Goal: Task Accomplishment & Management: Manage account settings

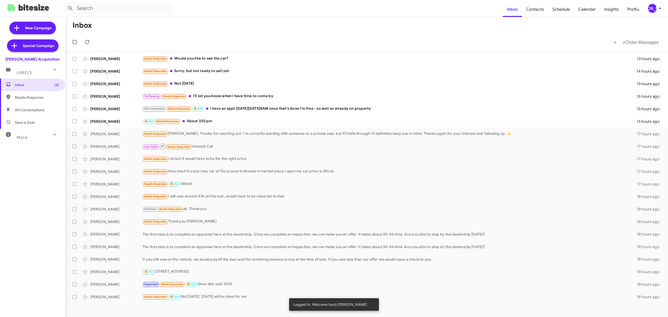
click at [648, 10] on div "[PERSON_NAME]" at bounding box center [652, 8] width 9 height 9
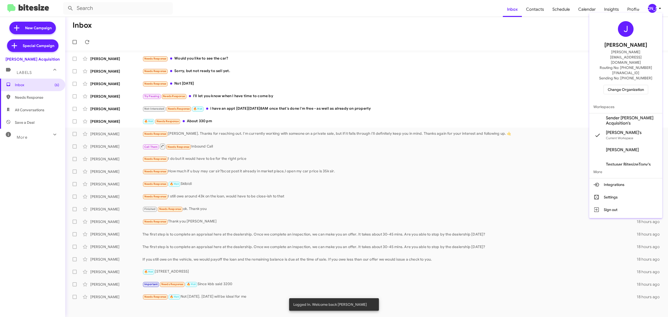
click at [627, 85] on span "Change Organization" at bounding box center [626, 89] width 36 height 9
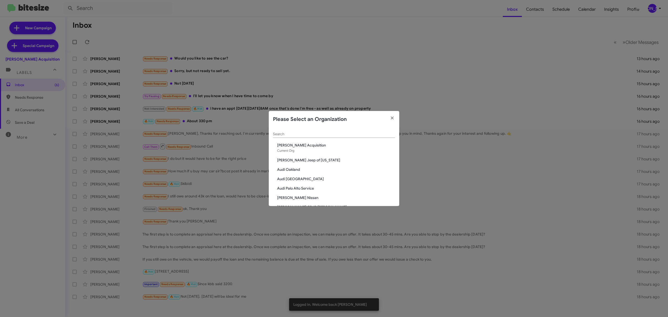
click at [315, 133] on input "Search" at bounding box center [334, 134] width 122 height 4
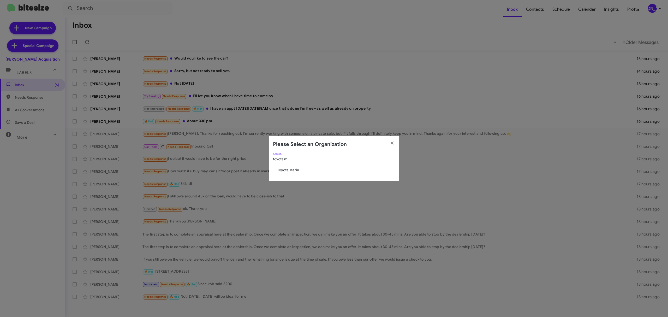
type input "toyota m"
click at [303, 170] on span "Toyota Marin" at bounding box center [336, 169] width 118 height 5
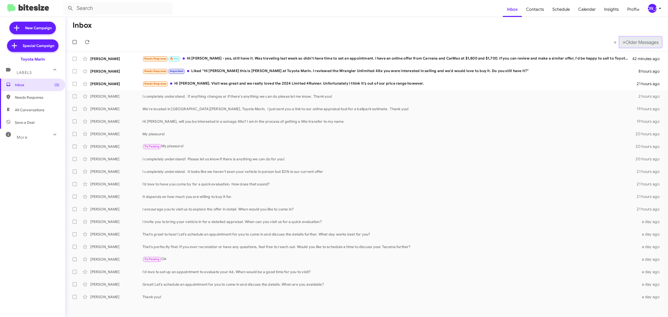
click at [638, 42] on span "Older Messages" at bounding box center [641, 42] width 33 height 6
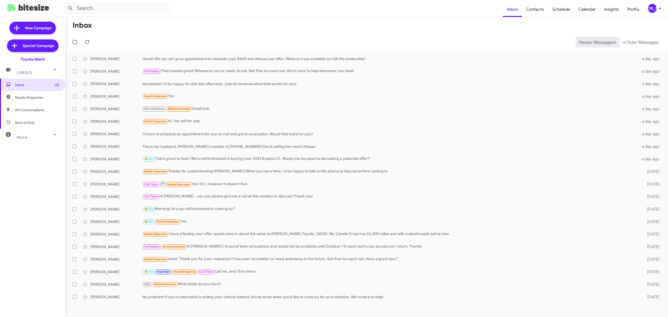
click at [614, 40] on span "«" at bounding box center [615, 42] width 3 height 7
click at [598, 41] on span "Newer Messages" at bounding box center [596, 42] width 35 height 6
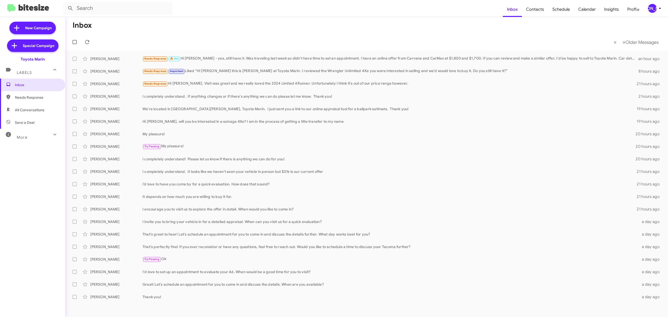
click at [74, 84] on span at bounding box center [75, 84] width 4 height 4
click at [74, 86] on input "checkbox" at bounding box center [74, 86] width 0 height 0
checkbox input "true"
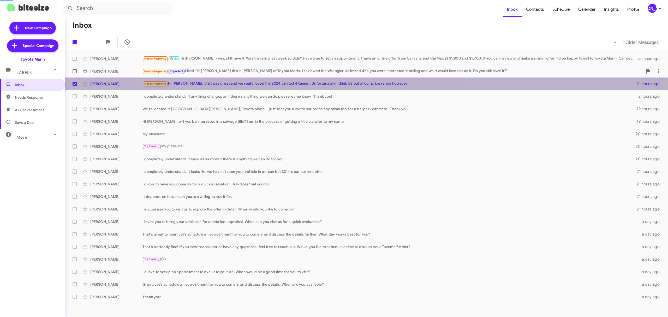
click at [73, 69] on span at bounding box center [75, 71] width 4 height 4
click at [74, 73] on input "checkbox" at bounding box center [74, 73] width 0 height 0
checkbox input "true"
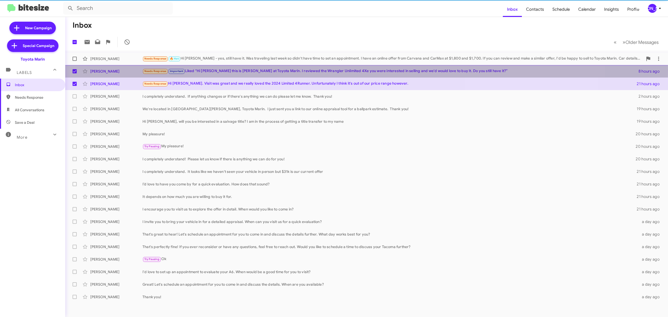
click at [73, 58] on span at bounding box center [75, 59] width 4 height 4
click at [74, 61] on input "checkbox" at bounding box center [74, 61] width 0 height 0
checkbox input "true"
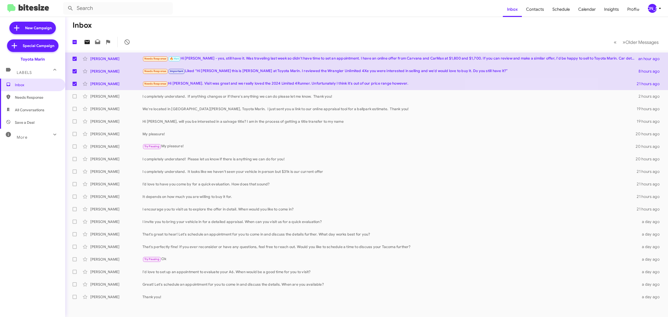
click at [86, 44] on icon at bounding box center [87, 42] width 6 height 6
click at [189, 114] on div "Diane Crane We're located in San Rafael, Toyota Marin. I just sent you a link t…" at bounding box center [366, 109] width 594 height 10
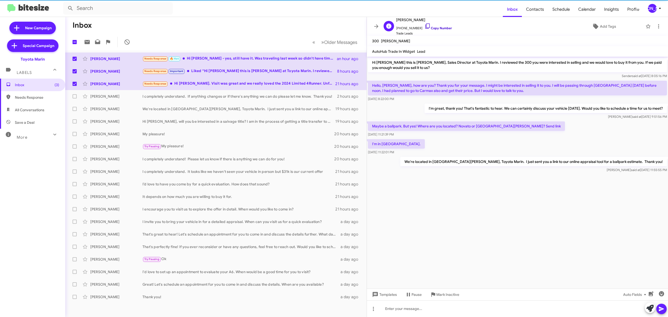
click at [424, 26] on icon at bounding box center [427, 26] width 6 height 6
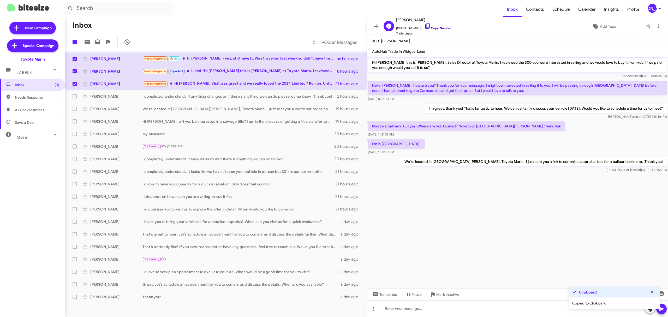
click at [435, 28] on link "Copy Number" at bounding box center [437, 28] width 27 height 4
click at [654, 5] on div "[PERSON_NAME]" at bounding box center [652, 8] width 9 height 9
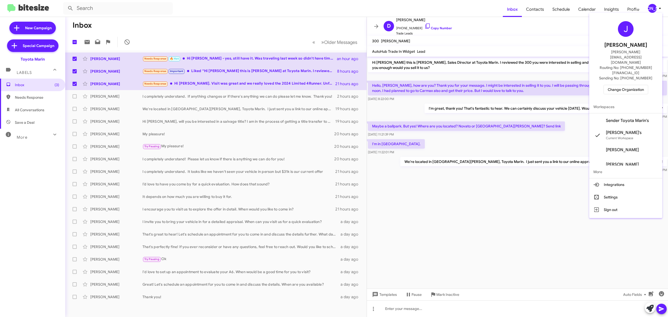
click at [623, 85] on span "Change Organization" at bounding box center [626, 89] width 36 height 9
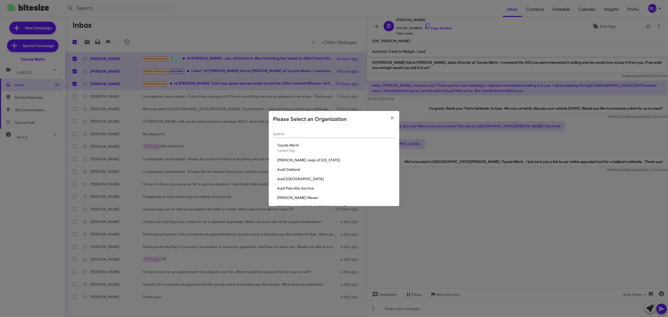
click at [320, 133] on input "Search" at bounding box center [334, 134] width 122 height 4
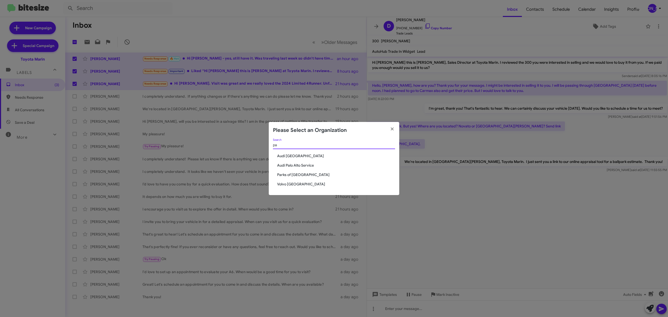
type input "pa"
click at [310, 176] on span "Parks of [GEOGRAPHIC_DATA]" at bounding box center [336, 174] width 118 height 5
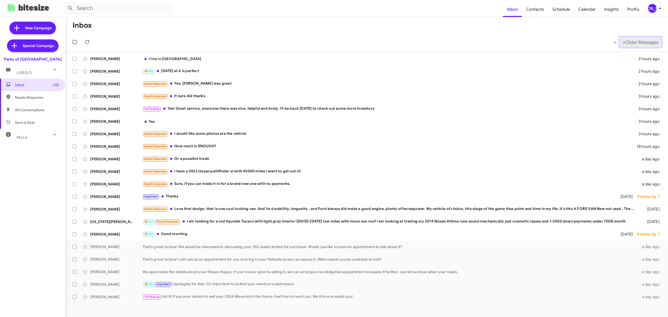
click at [644, 44] on span "Older Messages" at bounding box center [641, 42] width 33 height 6
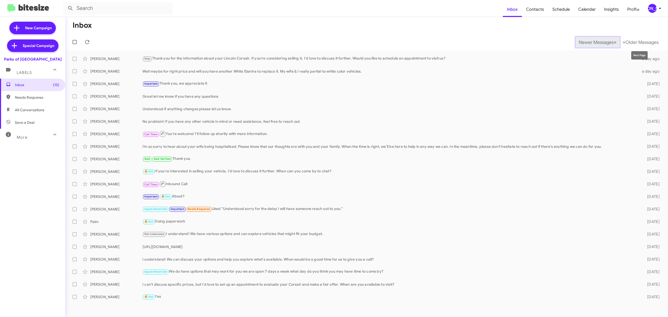
click at [579, 43] on span "Newer Messages" at bounding box center [596, 42] width 35 height 6
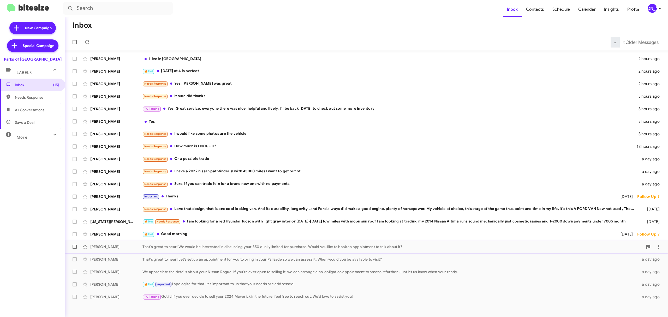
click at [365, 252] on span "Bruce Cook That's great to hear! We would be interested in discussing your 350 …" at bounding box center [366, 246] width 603 height 13
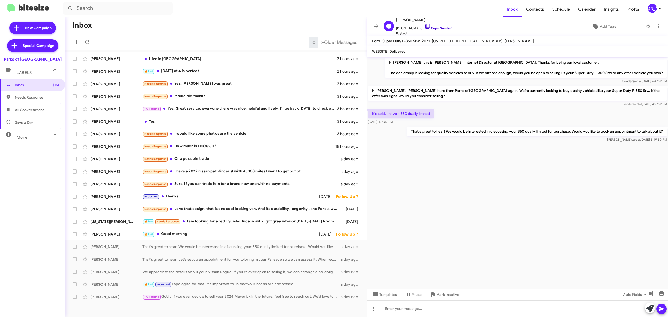
click at [438, 29] on link "Copy Number" at bounding box center [437, 28] width 27 height 4
click at [441, 29] on link "Copy Number" at bounding box center [437, 28] width 27 height 4
click at [376, 26] on icon at bounding box center [376, 26] width 4 height 4
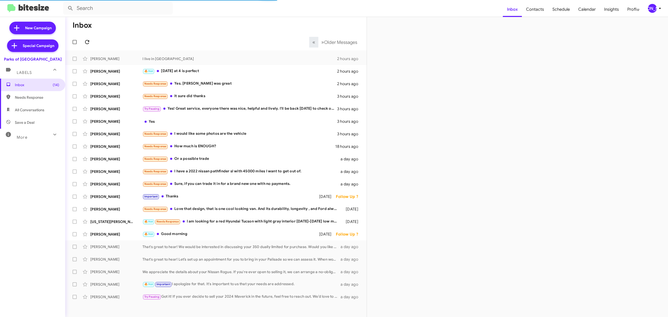
click at [87, 42] on icon at bounding box center [87, 42] width 6 height 6
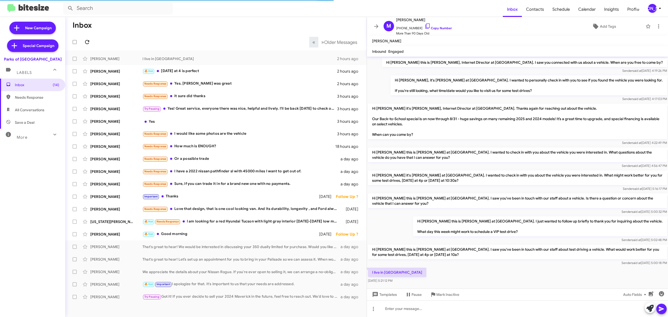
scroll to position [8, 0]
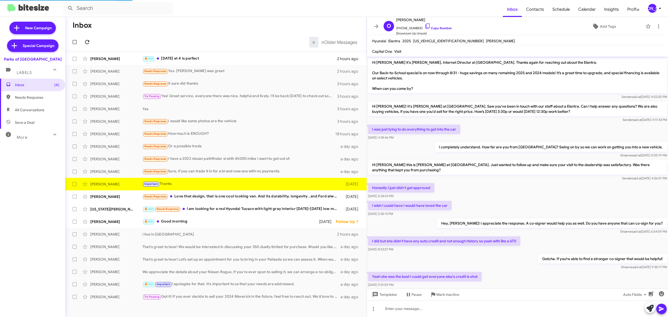
scroll to position [33, 0]
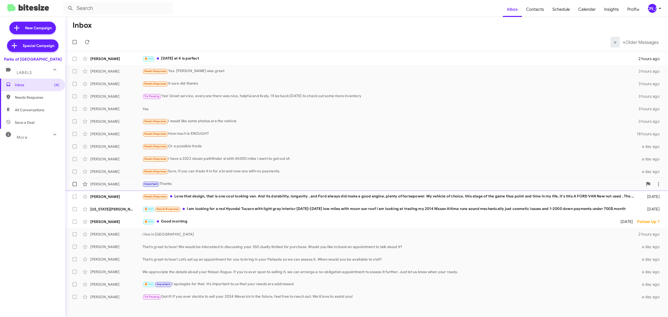
click at [76, 184] on span at bounding box center [75, 184] width 4 height 4
click at [75, 186] on input "checkbox" at bounding box center [74, 186] width 0 height 0
checkbox input "true"
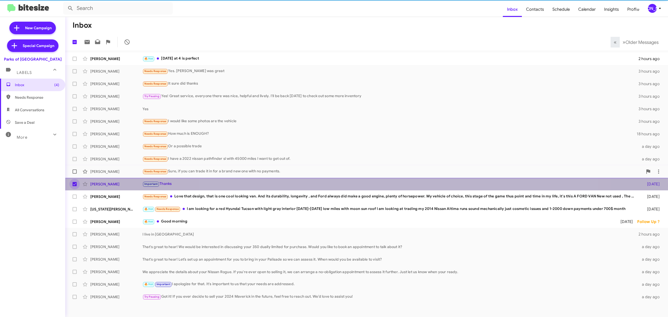
click at [73, 172] on span at bounding box center [75, 171] width 4 height 4
click at [74, 173] on input "checkbox" at bounding box center [74, 173] width 0 height 0
checkbox input "true"
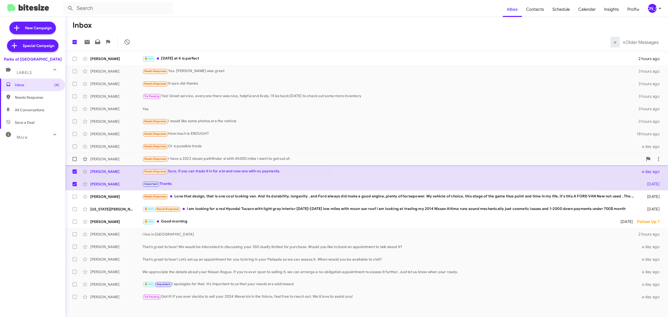
click at [74, 158] on span at bounding box center [75, 159] width 4 height 4
click at [74, 161] on input "checkbox" at bounding box center [74, 161] width 0 height 0
checkbox input "true"
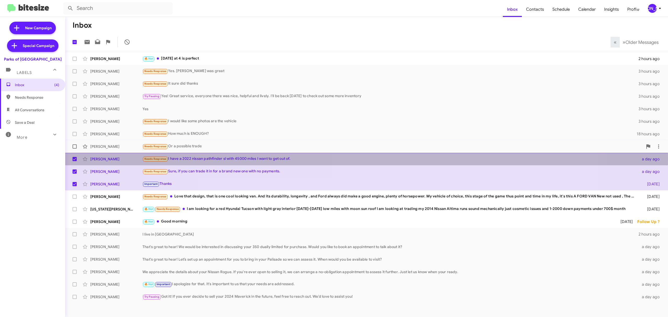
click at [74, 145] on span at bounding box center [75, 146] width 4 height 4
click at [74, 148] on input "checkbox" at bounding box center [74, 148] width 0 height 0
checkbox input "true"
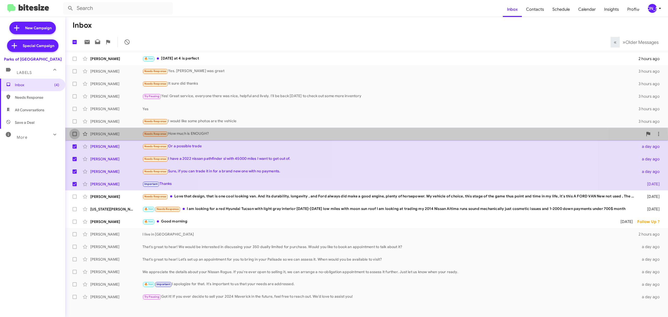
click at [75, 137] on label at bounding box center [74, 134] width 10 height 10
click at [75, 136] on input "checkbox" at bounding box center [74, 136] width 0 height 0
checkbox input "true"
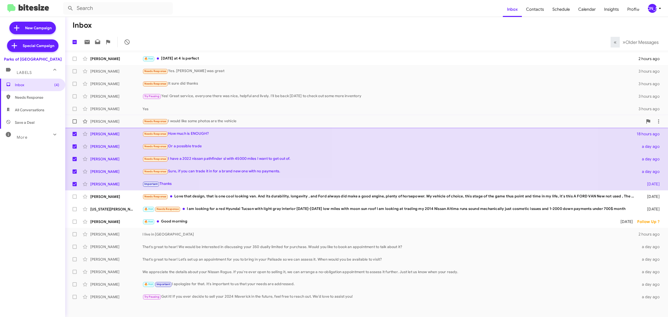
click at [75, 122] on span at bounding box center [75, 121] width 4 height 4
click at [75, 123] on input "checkbox" at bounding box center [74, 123] width 0 height 0
checkbox input "true"
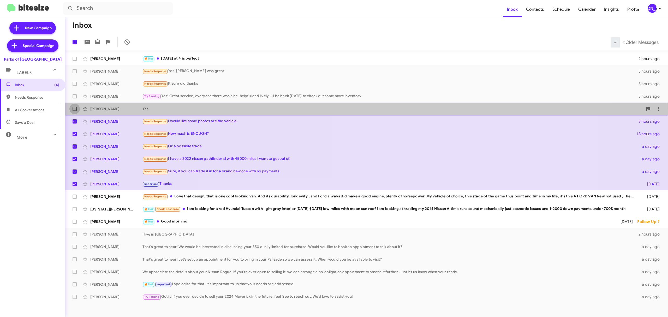
click at [75, 113] on label at bounding box center [74, 109] width 10 height 10
click at [75, 111] on input "checkbox" at bounding box center [74, 111] width 0 height 0
checkbox input "true"
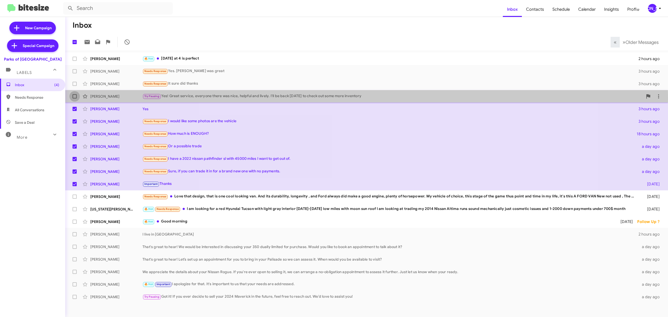
click at [75, 97] on span at bounding box center [75, 96] width 4 height 4
click at [75, 98] on input "checkbox" at bounding box center [74, 98] width 0 height 0
checkbox input "true"
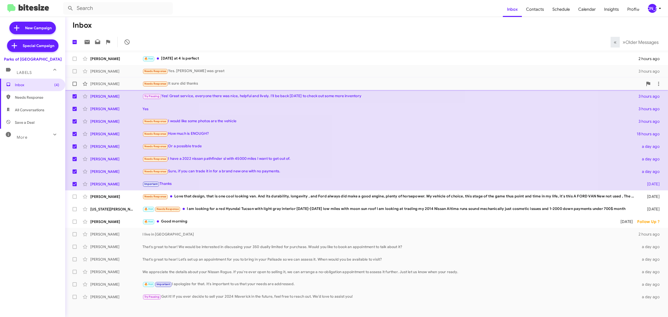
click at [75, 87] on label at bounding box center [74, 84] width 10 height 10
click at [75, 86] on input "checkbox" at bounding box center [74, 86] width 0 height 0
checkbox input "true"
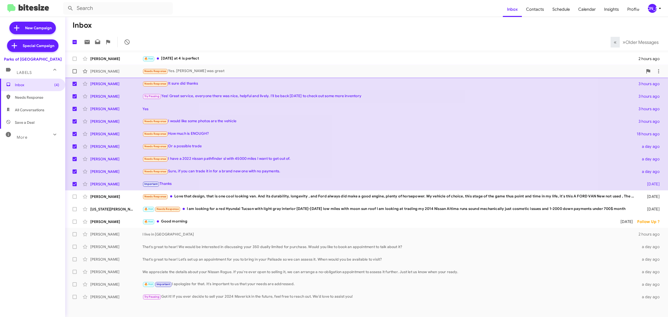
click at [76, 72] on span at bounding box center [75, 71] width 4 height 4
click at [75, 73] on input "checkbox" at bounding box center [74, 73] width 0 height 0
checkbox input "true"
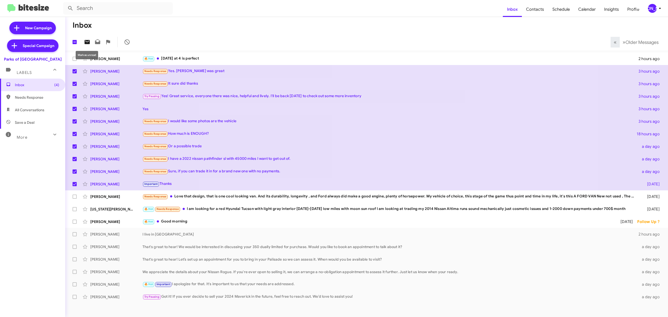
click at [88, 40] on icon at bounding box center [87, 42] width 5 height 4
click at [652, 10] on div "[PERSON_NAME]" at bounding box center [652, 8] width 9 height 9
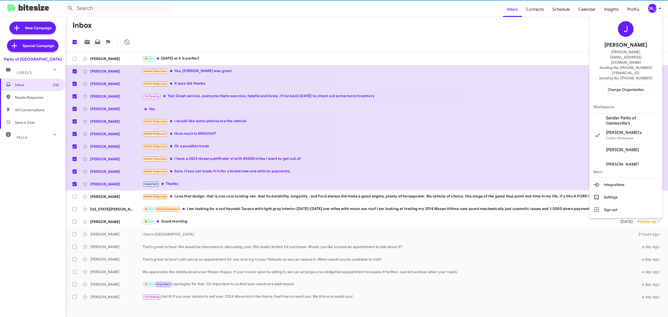
click at [619, 85] on button "Change Organization" at bounding box center [625, 89] width 45 height 9
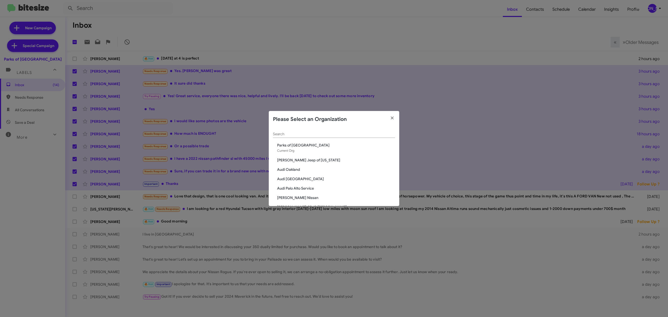
click at [351, 131] on div "Search" at bounding box center [334, 133] width 122 height 10
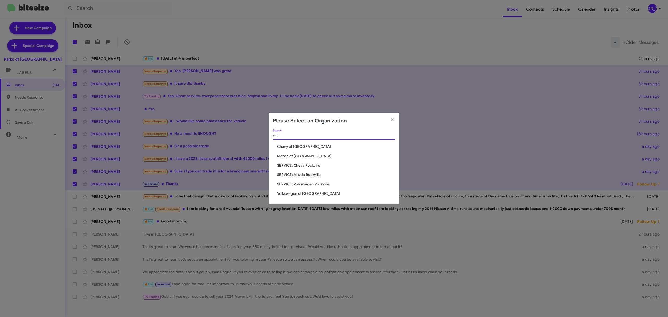
type input "roc"
click at [303, 144] on span "Chevy of [GEOGRAPHIC_DATA]" at bounding box center [336, 146] width 118 height 5
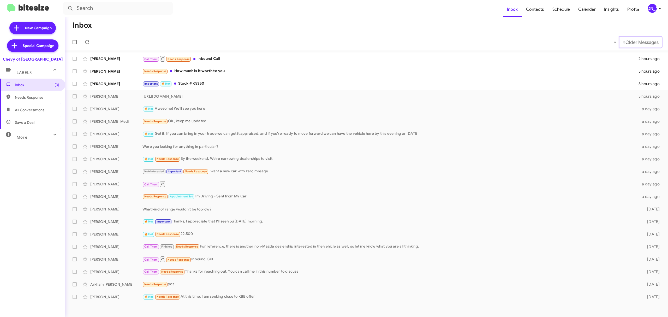
drag, startPoint x: 635, startPoint y: 43, endPoint x: 313, endPoint y: 1, distance: 324.2
click at [423, 33] on mat-toolbar "Inbox « Previous » Next Older Messages" at bounding box center [366, 33] width 603 height 33
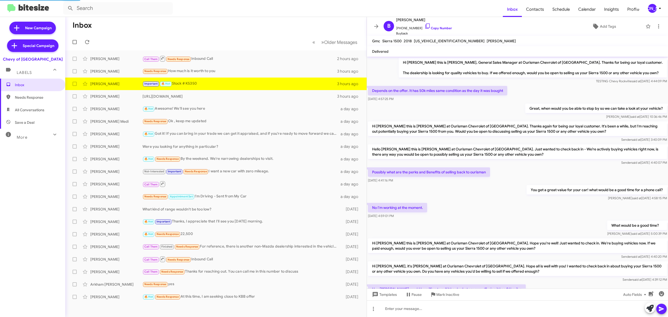
scroll to position [47, 0]
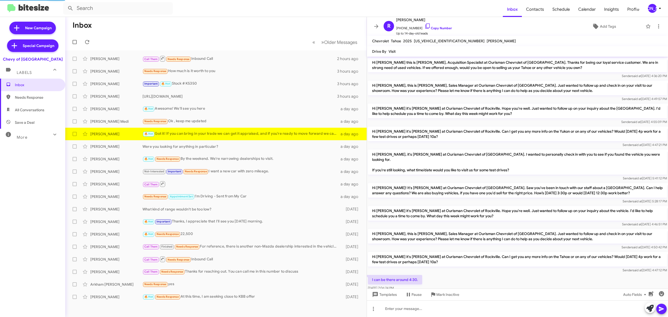
scroll to position [187, 0]
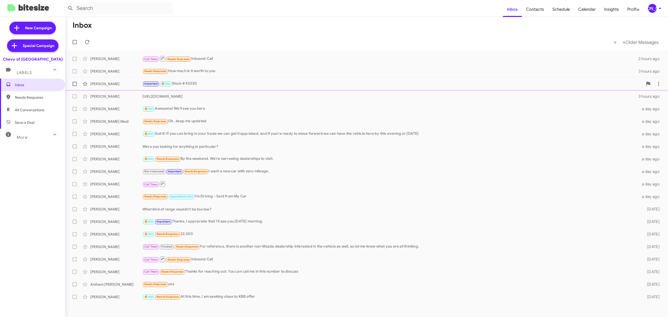
click at [74, 83] on span at bounding box center [75, 84] width 4 height 4
click at [74, 86] on input "checkbox" at bounding box center [74, 86] width 0 height 0
checkbox input "true"
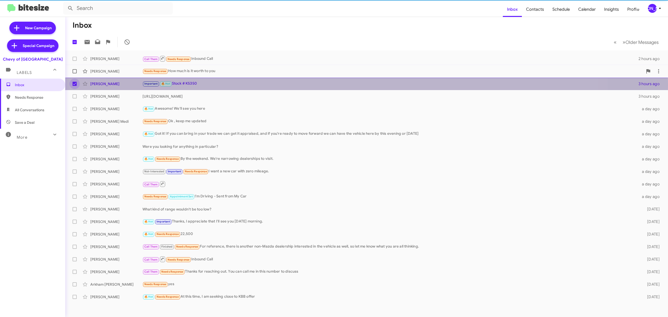
click at [74, 71] on span at bounding box center [75, 71] width 4 height 4
click at [74, 73] on input "checkbox" at bounding box center [74, 73] width 0 height 0
checkbox input "true"
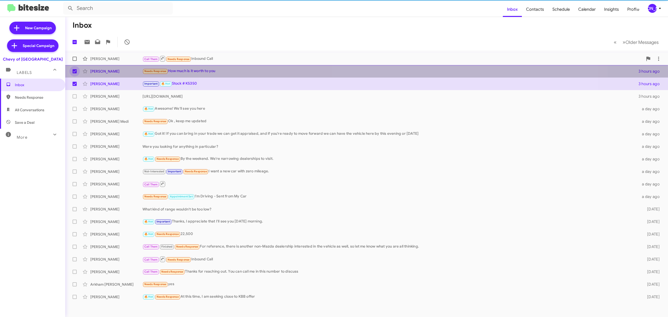
click at [74, 57] on span at bounding box center [75, 59] width 4 height 4
click at [74, 61] on input "checkbox" at bounding box center [74, 61] width 0 height 0
checkbox input "true"
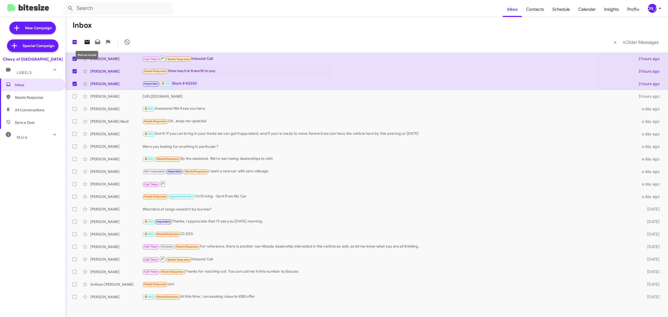
click at [88, 41] on icon at bounding box center [87, 42] width 6 height 6
click at [649, 11] on div "[PERSON_NAME]" at bounding box center [652, 8] width 9 height 9
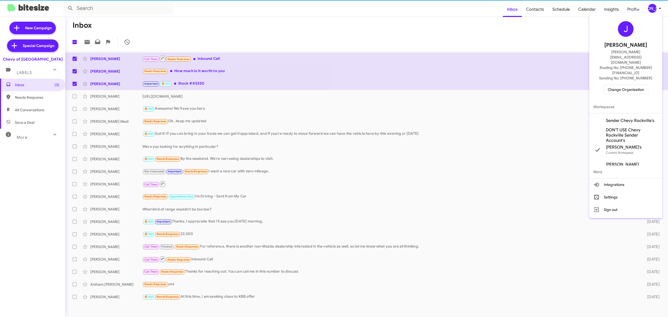
click at [611, 85] on span "Change Organization" at bounding box center [626, 89] width 36 height 9
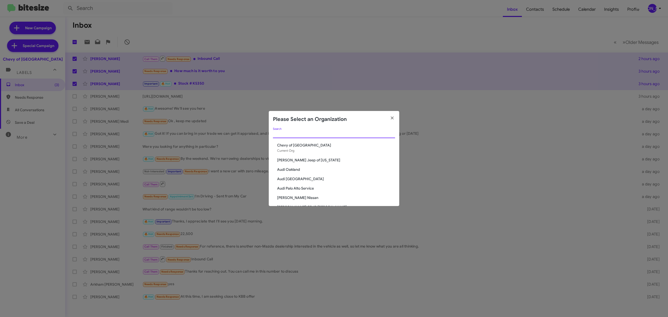
click at [328, 134] on input "Search" at bounding box center [334, 134] width 122 height 4
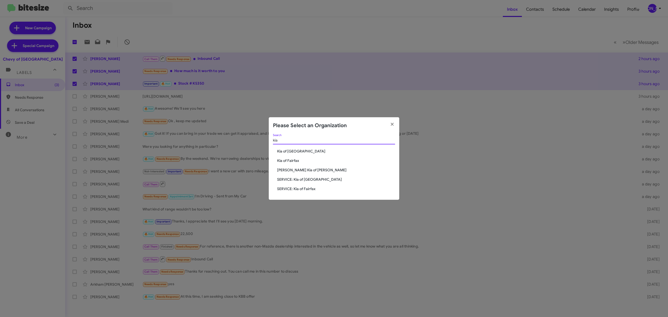
type input "kia"
click at [292, 160] on span "Kia of Fairfax" at bounding box center [336, 160] width 118 height 5
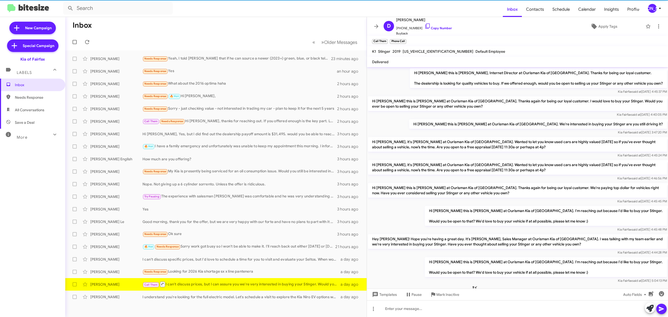
scroll to position [46, 0]
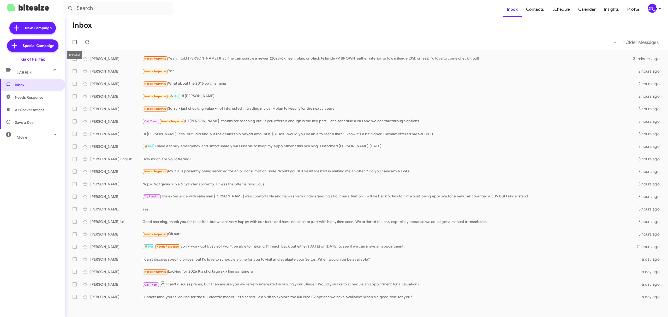
click at [73, 42] on span at bounding box center [75, 42] width 4 height 4
click at [74, 44] on input "checkbox" at bounding box center [74, 44] width 0 height 0
checkbox input "true"
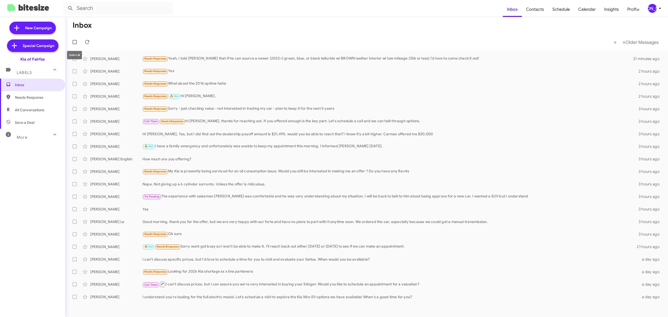
checkbox input "true"
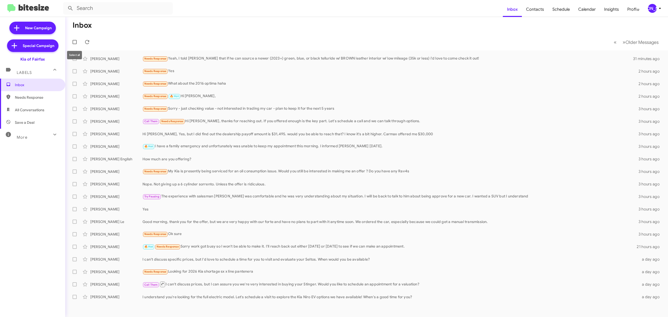
checkbox input "true"
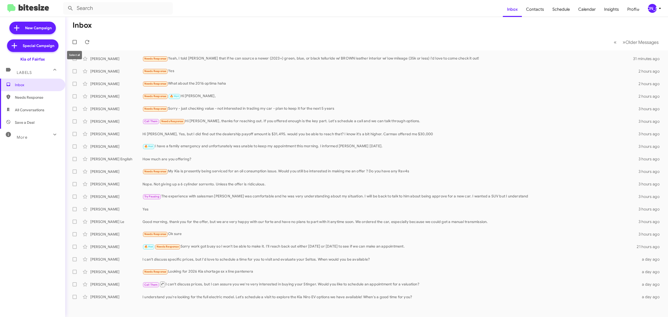
checkbox input "true"
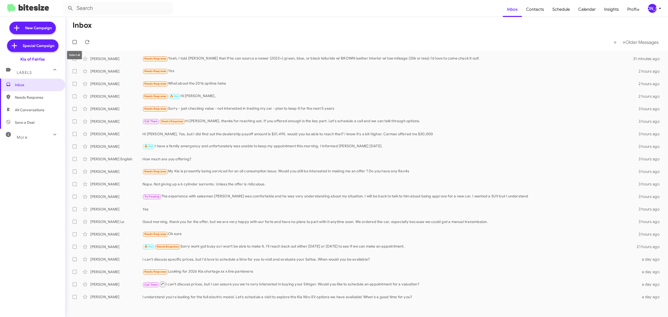
checkbox input "true"
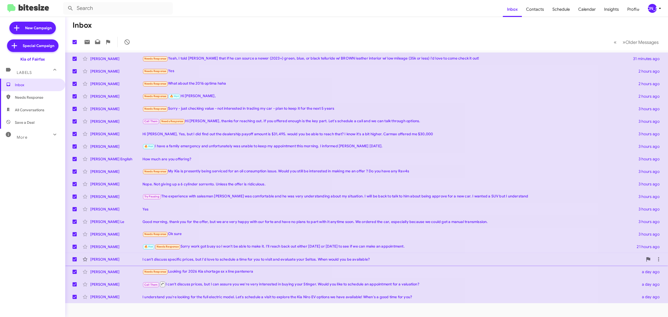
click at [74, 260] on span at bounding box center [75, 259] width 4 height 4
click at [74, 261] on input "checkbox" at bounding box center [74, 261] width 0 height 0
checkbox input "false"
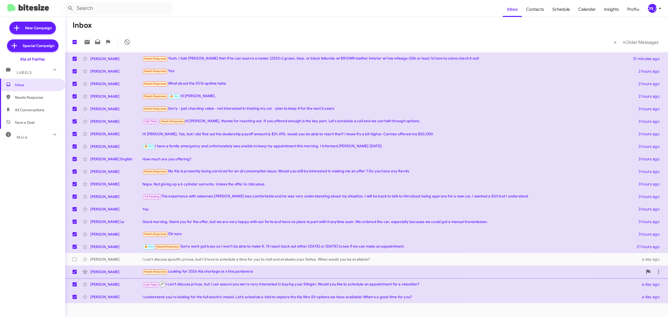
click at [73, 268] on label at bounding box center [74, 271] width 10 height 10
click at [74, 274] on input "checkbox" at bounding box center [74, 274] width 0 height 0
checkbox input "false"
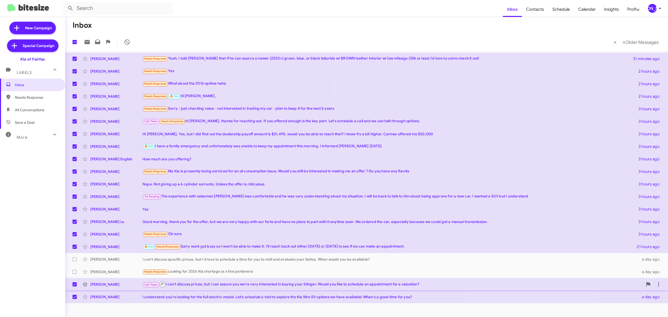
click at [76, 283] on span at bounding box center [75, 284] width 4 height 4
click at [75, 286] on input "checkbox" at bounding box center [74, 286] width 0 height 0
checkbox input "false"
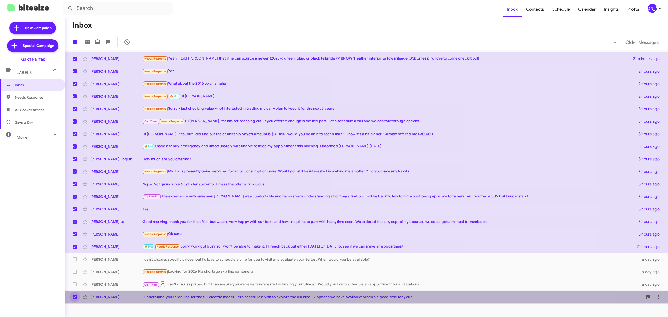
click at [78, 297] on label at bounding box center [74, 296] width 10 height 10
click at [75, 299] on input "checkbox" at bounding box center [74, 299] width 0 height 0
checkbox input "false"
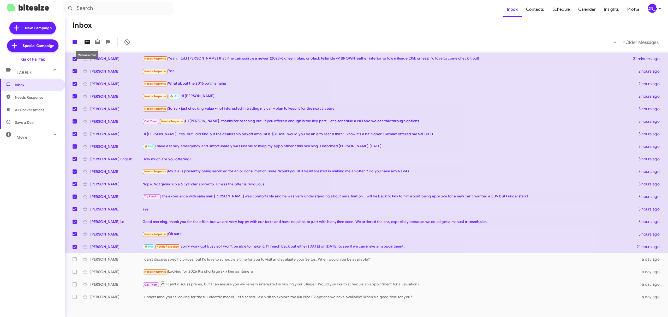
click at [88, 40] on icon at bounding box center [87, 42] width 5 height 4
click at [661, 7] on icon at bounding box center [660, 8] width 6 height 6
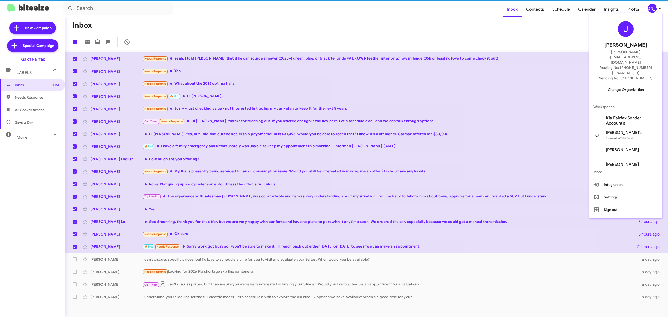
click at [616, 85] on span "Change Organization" at bounding box center [626, 89] width 36 height 9
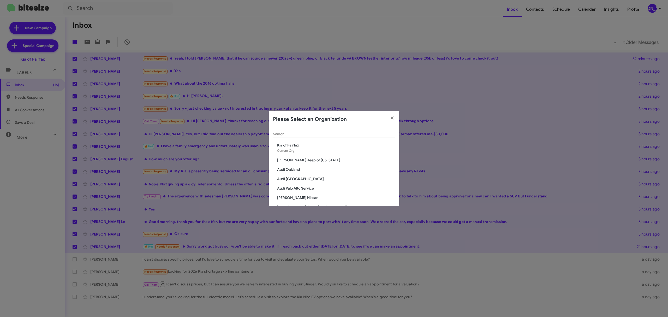
click at [346, 133] on input "Search" at bounding box center [334, 134] width 122 height 4
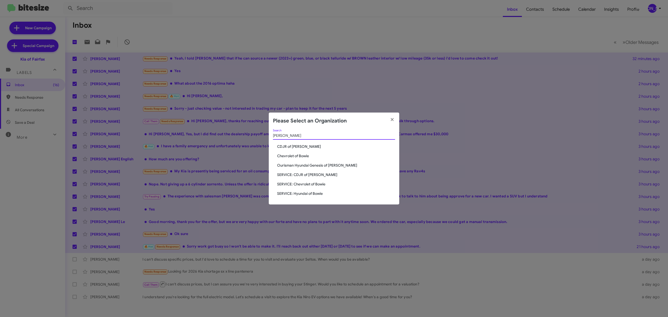
type input "bowie"
click at [283, 144] on span "CDJR of [PERSON_NAME]" at bounding box center [336, 146] width 118 height 5
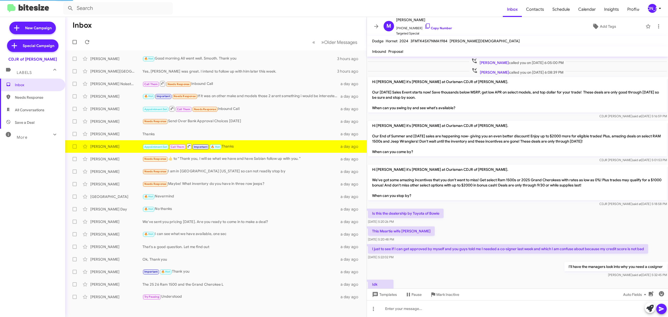
scroll to position [211, 0]
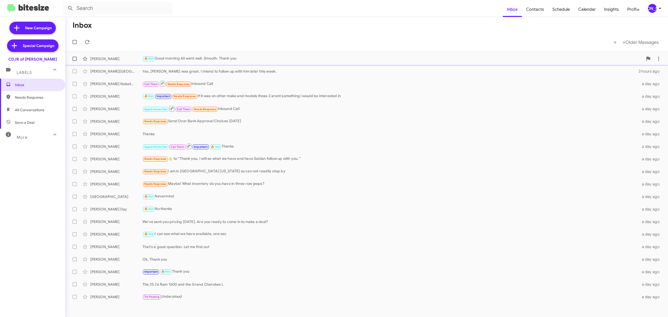
drag, startPoint x: 73, startPoint y: 69, endPoint x: 73, endPoint y: 61, distance: 8.3
click at [73, 69] on span at bounding box center [75, 71] width 4 height 4
click at [74, 73] on input "checkbox" at bounding box center [74, 73] width 0 height 0
checkbox input "true"
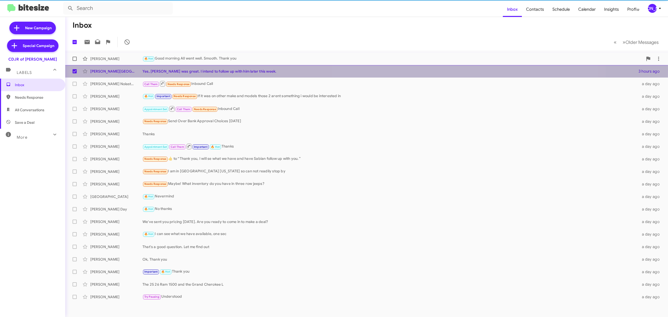
click at [73, 58] on span at bounding box center [75, 59] width 4 height 4
click at [74, 61] on input "checkbox" at bounding box center [74, 61] width 0 height 0
checkbox input "true"
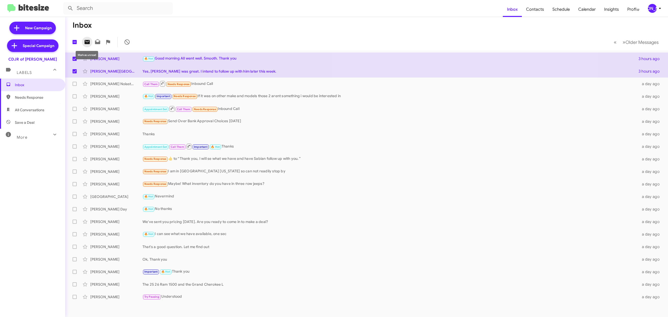
click at [85, 40] on icon at bounding box center [87, 42] width 6 height 6
click at [659, 7] on icon at bounding box center [660, 8] width 6 height 6
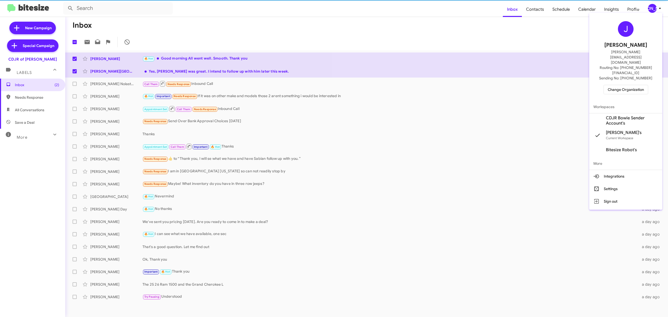
click at [623, 85] on span "Change Organization" at bounding box center [626, 89] width 36 height 9
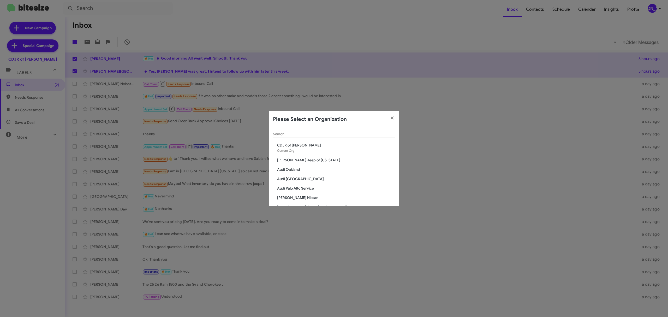
click at [298, 133] on input "Search" at bounding box center [334, 134] width 122 height 4
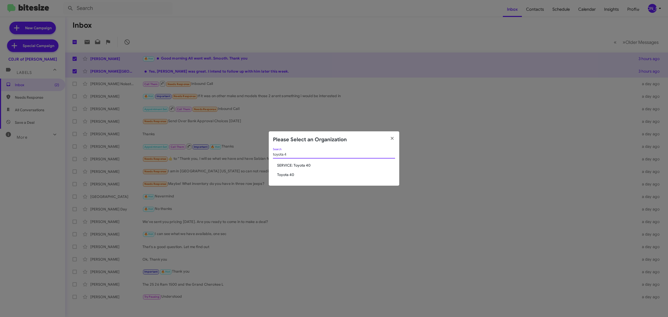
type input "toyota 4"
click at [289, 175] on span "Toyota 40" at bounding box center [336, 174] width 118 height 5
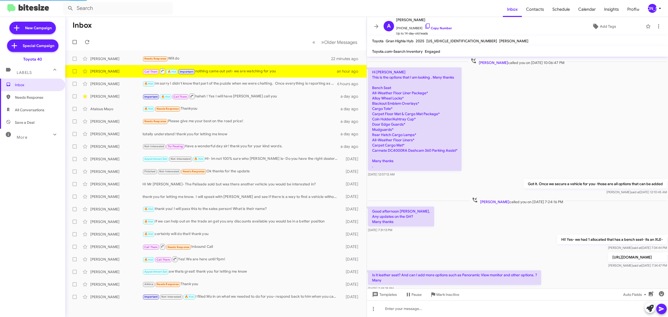
scroll to position [253, 0]
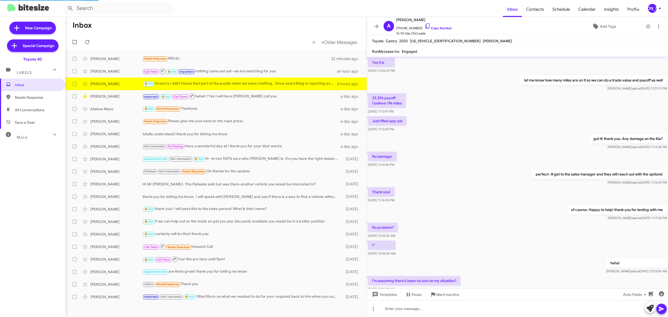
scroll to position [165, 0]
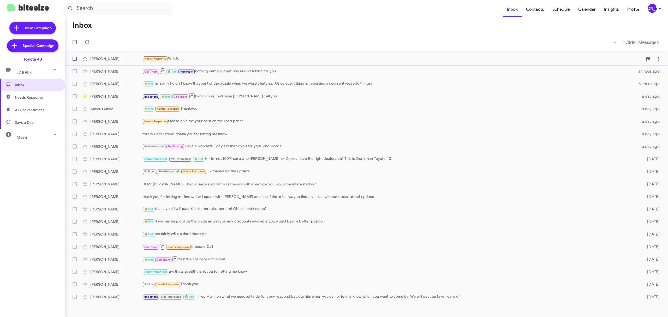
click at [73, 59] on span at bounding box center [75, 59] width 4 height 4
click at [74, 61] on input "checkbox" at bounding box center [74, 61] width 0 height 0
checkbox input "true"
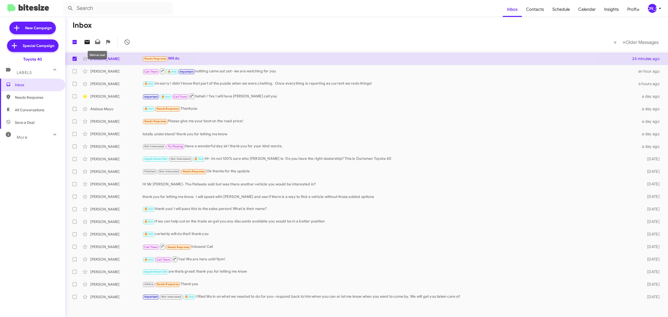
click at [87, 41] on icon at bounding box center [87, 42] width 5 height 4
click at [652, 7] on div "[PERSON_NAME]" at bounding box center [652, 8] width 9 height 9
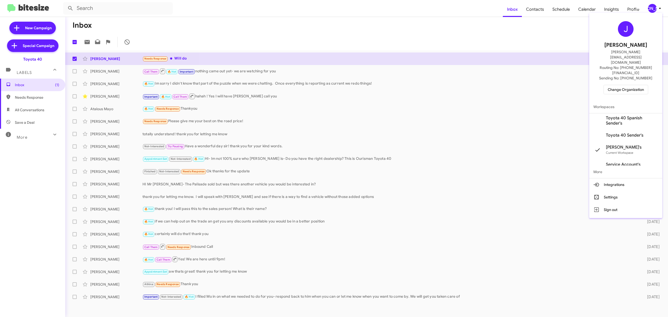
click at [624, 85] on span "Change Organization" at bounding box center [626, 89] width 36 height 9
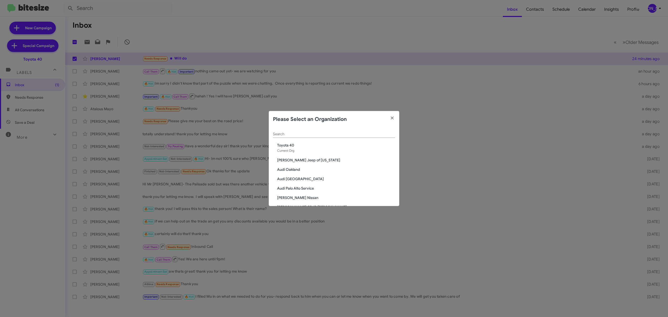
click at [316, 137] on div "Search" at bounding box center [334, 133] width 122 height 10
click at [314, 132] on input "Search" at bounding box center [334, 134] width 122 height 4
click at [315, 134] on input "Search" at bounding box center [334, 134] width 122 height 4
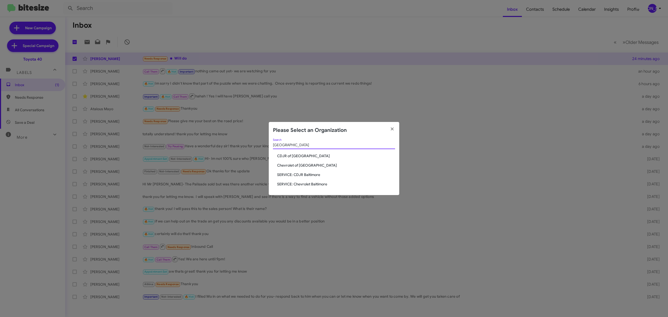
type input "baltimore"
click at [302, 166] on span "Chevrolet of Baltimore" at bounding box center [336, 165] width 118 height 5
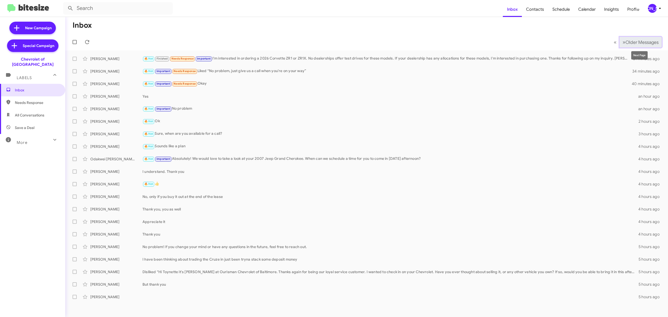
click at [640, 38] on button "» Next Older Messages" at bounding box center [640, 42] width 42 height 11
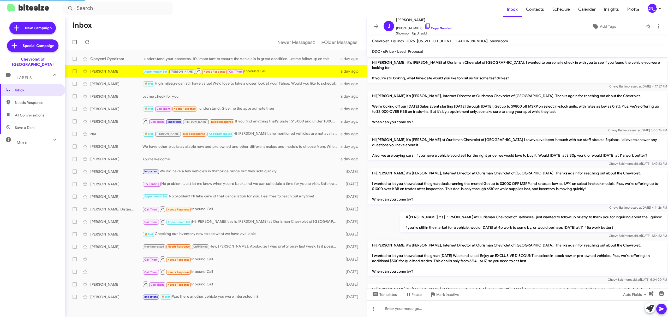
scroll to position [360, 0]
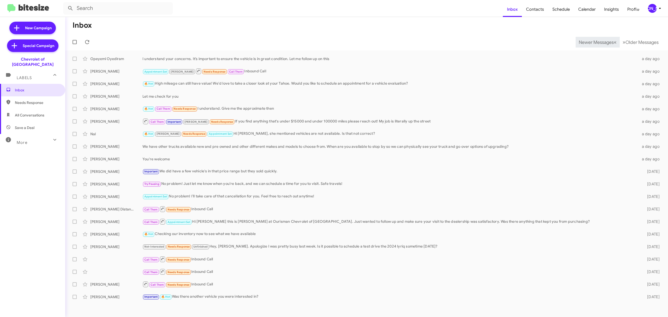
click at [592, 42] on span "Newer Messages" at bounding box center [596, 42] width 35 height 6
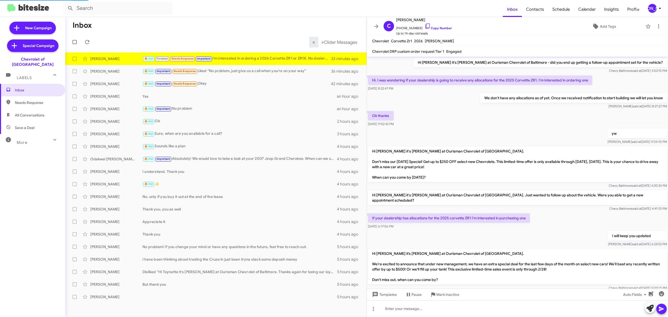
scroll to position [219, 0]
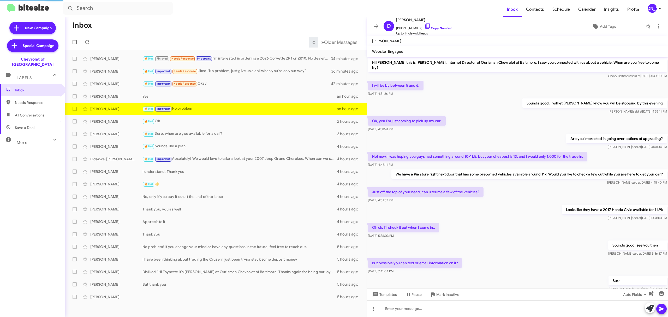
scroll to position [73, 0]
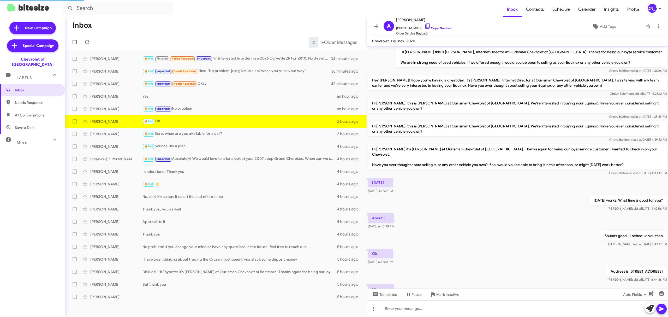
scroll to position [23, 0]
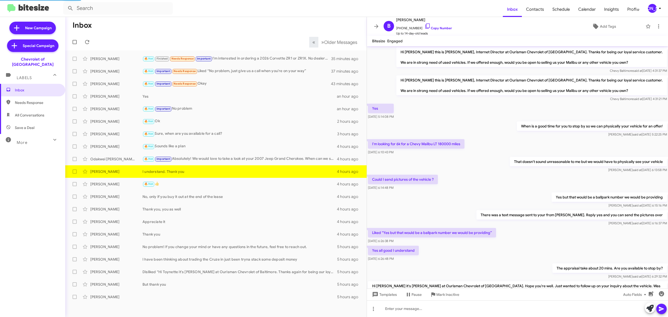
scroll to position [59, 0]
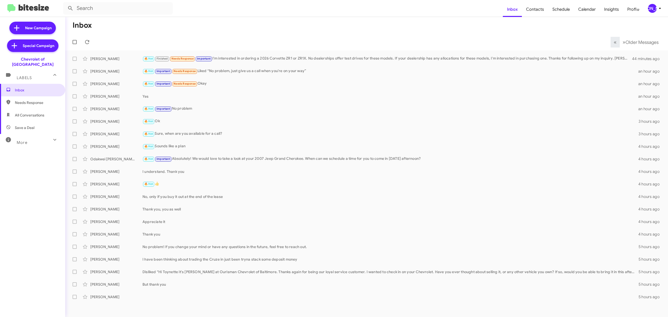
click at [654, 10] on div "[PERSON_NAME]" at bounding box center [652, 8] width 9 height 9
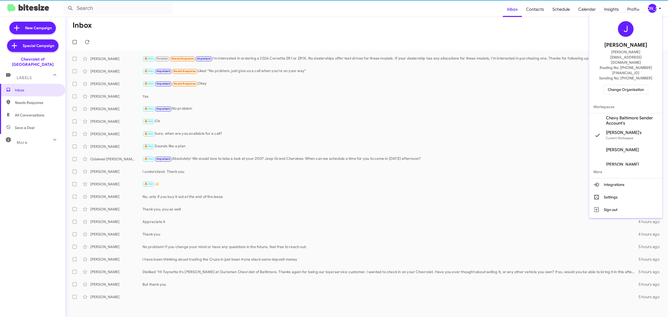
click at [615, 75] on span "Sending No: +1 (410) 604-8223" at bounding box center [625, 77] width 53 height 5
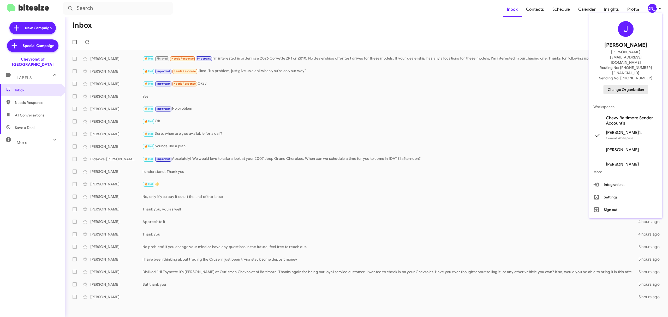
click at [617, 85] on span "Change Organization" at bounding box center [626, 89] width 36 height 9
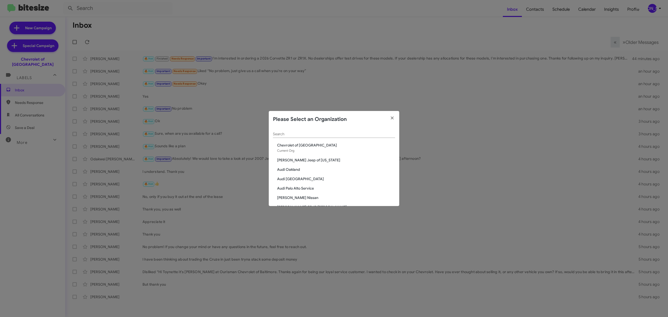
drag, startPoint x: 311, startPoint y: 134, endPoint x: 311, endPoint y: 138, distance: 4.5
click at [311, 135] on input "Search" at bounding box center [334, 134] width 122 height 4
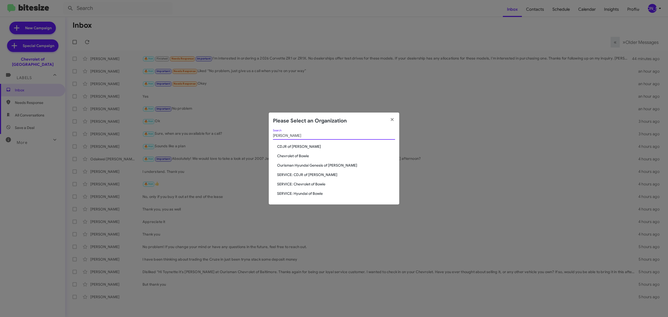
type input "bowie"
click at [298, 159] on div "bowie Search CDJR of Bowie Chevrolet of Bowie Ourisman Hyundai Genesis of Bowie…" at bounding box center [334, 166] width 130 height 75
click at [299, 154] on span "Chevrolet of Bowie" at bounding box center [336, 155] width 118 height 5
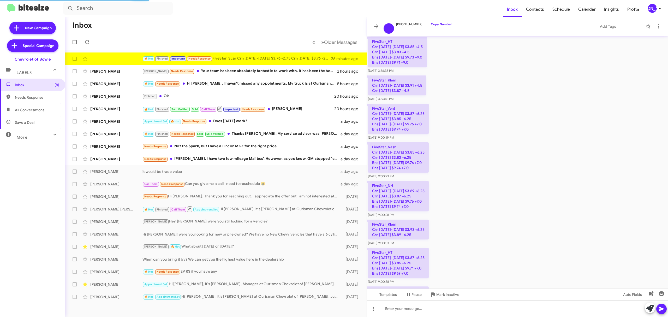
scroll to position [504, 0]
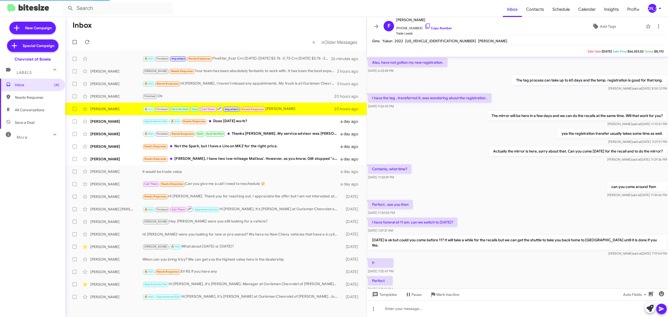
scroll to position [149, 0]
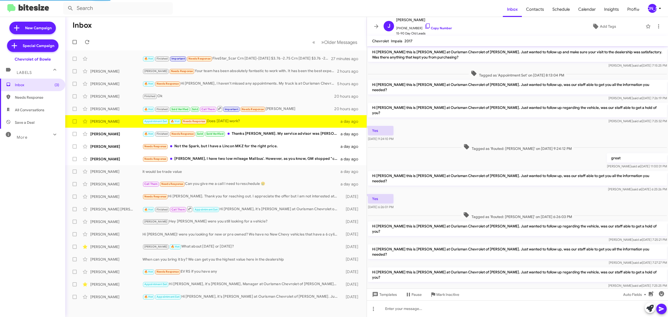
scroll to position [109, 0]
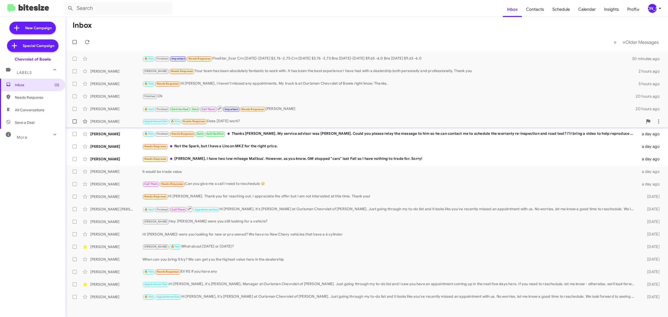
click at [73, 119] on span at bounding box center [75, 121] width 4 height 4
click at [74, 123] on input "checkbox" at bounding box center [74, 123] width 0 height 0
checkbox input "true"
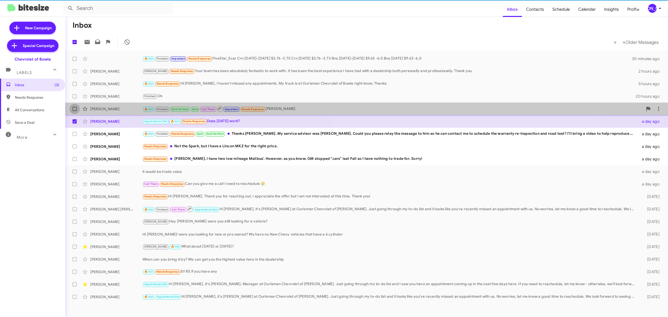
drag, startPoint x: 71, startPoint y: 111, endPoint x: 73, endPoint y: 107, distance: 3.3
click at [71, 110] on label at bounding box center [74, 109] width 10 height 10
click at [74, 111] on input "checkbox" at bounding box center [74, 111] width 0 height 0
checkbox input "true"
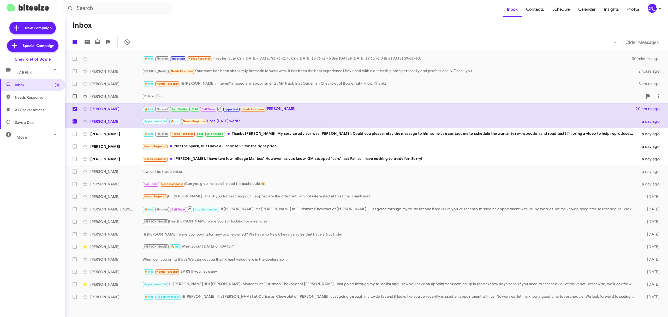
click at [74, 97] on span at bounding box center [75, 96] width 4 height 4
click at [74, 98] on input "checkbox" at bounding box center [74, 98] width 0 height 0
checkbox input "true"
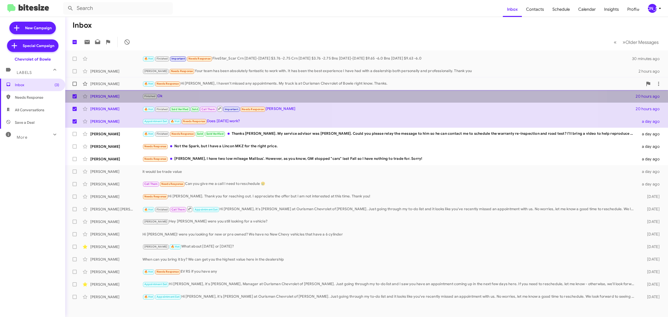
click at [73, 84] on span at bounding box center [75, 84] width 4 height 4
click at [74, 86] on input "checkbox" at bounding box center [74, 86] width 0 height 0
checkbox input "true"
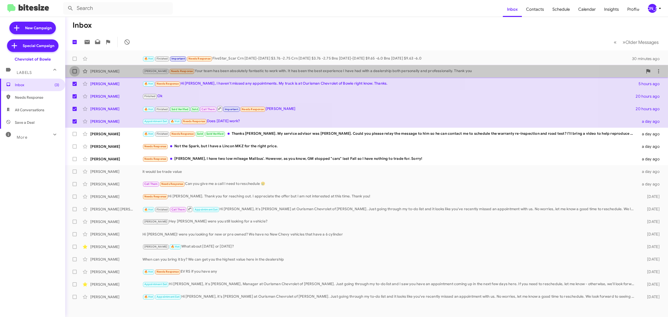
click at [70, 71] on label at bounding box center [74, 71] width 10 height 10
click at [74, 73] on input "checkbox" at bounding box center [74, 73] width 0 height 0
checkbox input "true"
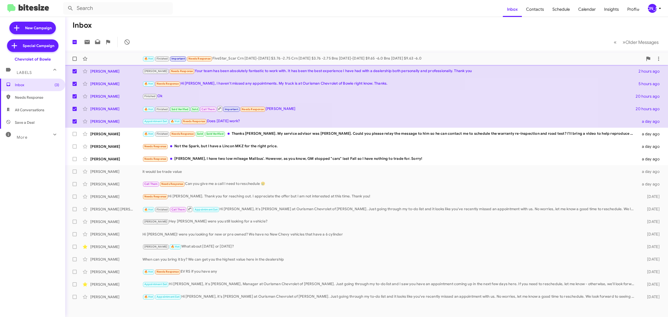
click at [75, 56] on label at bounding box center [74, 58] width 10 height 10
click at [75, 61] on input "checkbox" at bounding box center [74, 61] width 0 height 0
checkbox input "true"
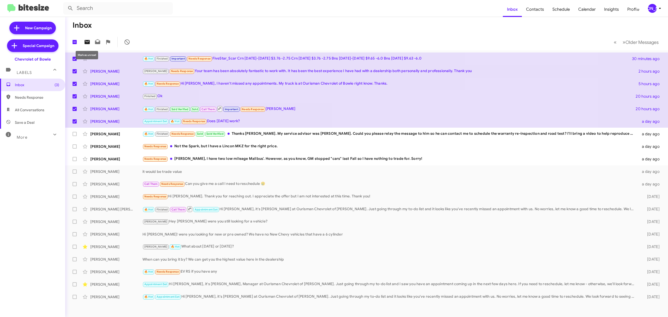
click at [85, 41] on icon at bounding box center [87, 42] width 5 height 4
click at [646, 7] on button "[PERSON_NAME]" at bounding box center [652, 8] width 19 height 9
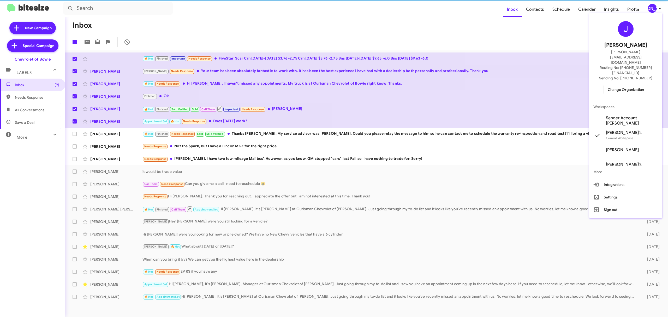
click at [627, 85] on span "Change Organization" at bounding box center [626, 89] width 36 height 9
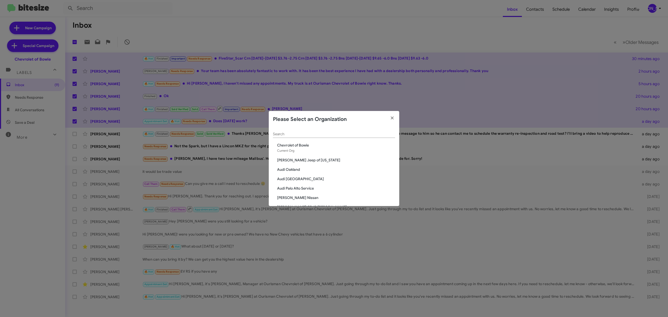
click at [303, 132] on div "Search" at bounding box center [334, 133] width 122 height 10
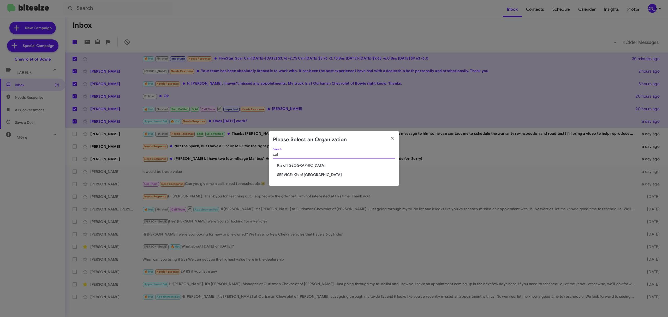
type input "cat"
click at [294, 165] on span "Kia of [GEOGRAPHIC_DATA]" at bounding box center [336, 165] width 118 height 5
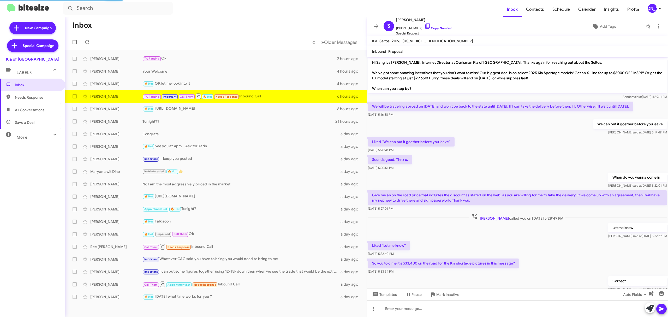
scroll to position [148, 0]
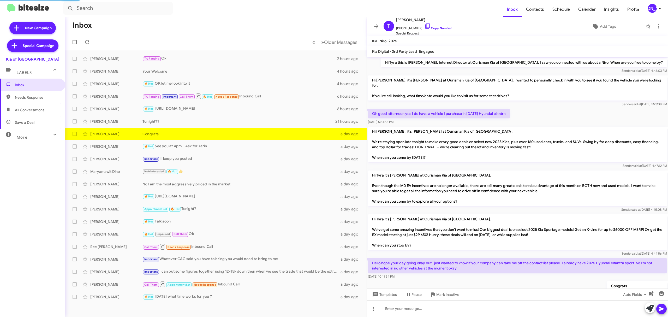
scroll to position [15, 0]
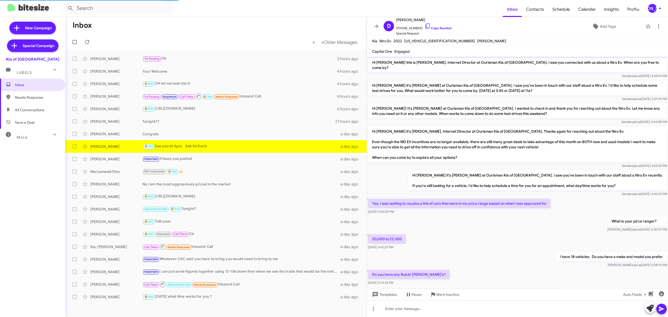
scroll to position [227, 0]
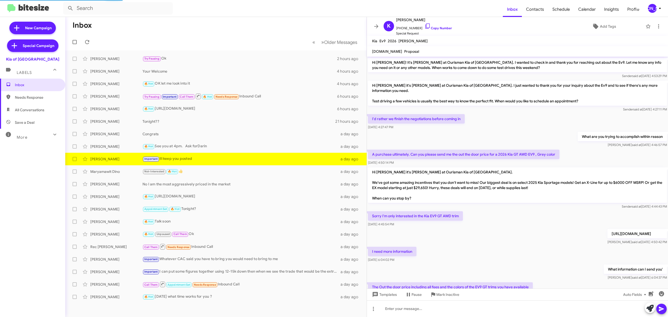
scroll to position [191, 0]
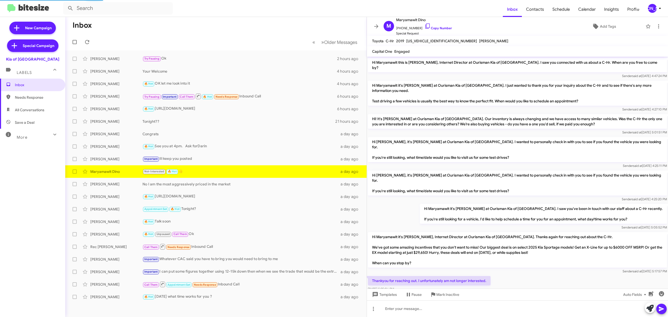
scroll to position [67, 0]
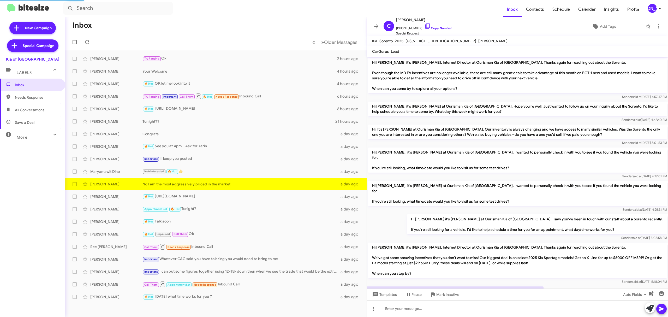
scroll to position [243, 0]
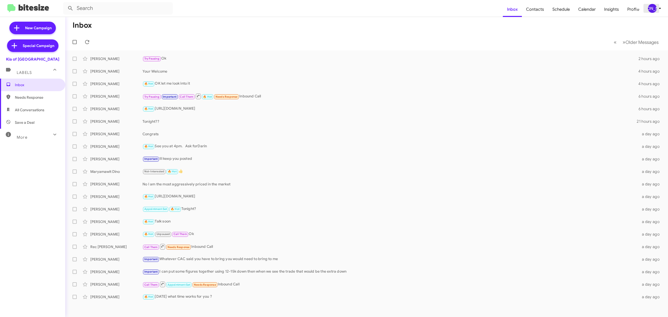
click at [648, 9] on div "[PERSON_NAME]" at bounding box center [652, 8] width 9 height 9
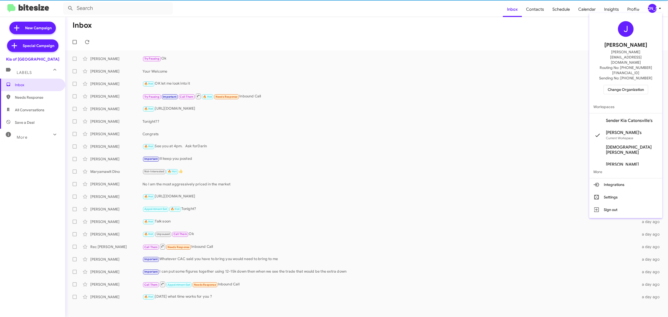
click at [622, 85] on span "Change Organization" at bounding box center [626, 89] width 36 height 9
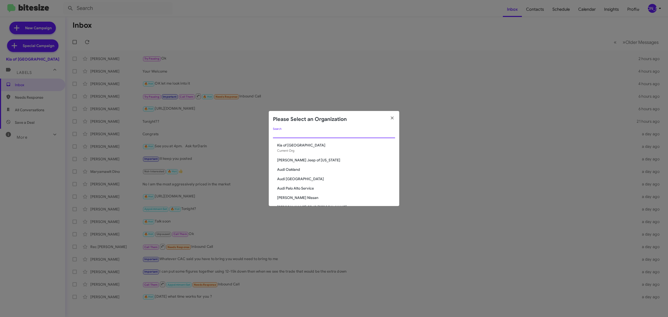
click at [351, 134] on input "Search" at bounding box center [334, 134] width 122 height 4
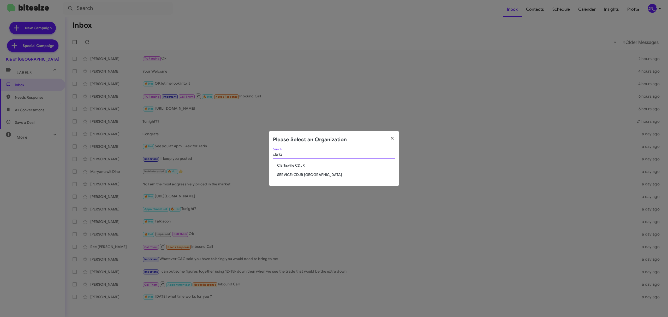
type input "clarks"
click at [298, 165] on span "Clarksville CDJR" at bounding box center [336, 165] width 118 height 5
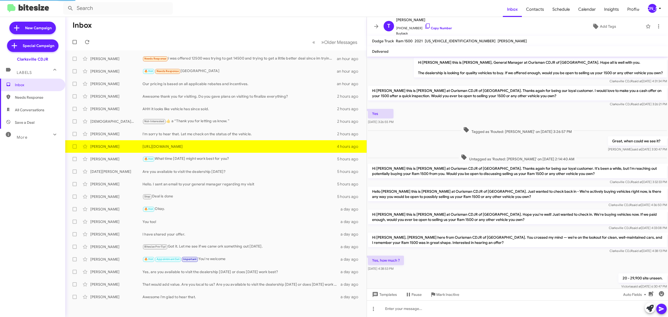
scroll to position [74, 0]
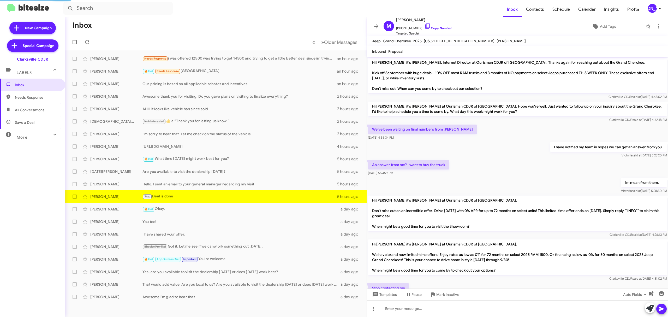
scroll to position [42, 0]
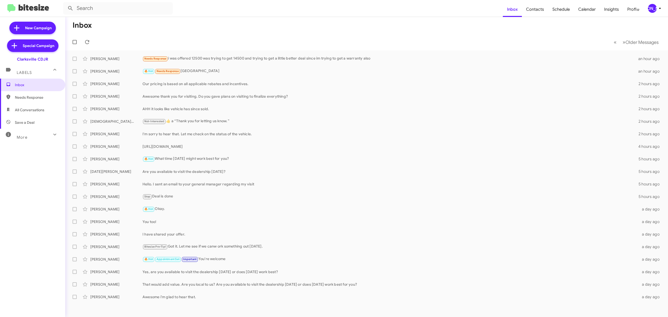
click at [656, 9] on div "[PERSON_NAME]" at bounding box center [652, 8] width 9 height 9
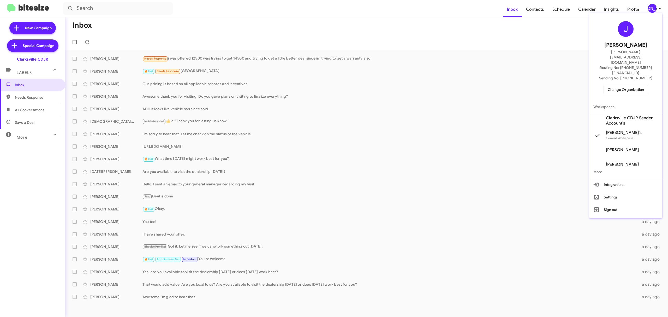
click at [624, 85] on span "Change Organization" at bounding box center [626, 89] width 36 height 9
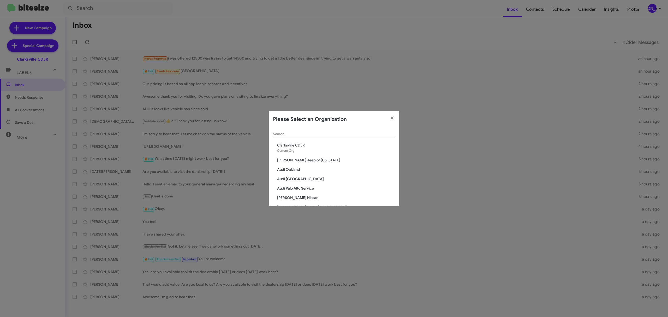
click at [335, 135] on input "Search" at bounding box center [334, 134] width 122 height 4
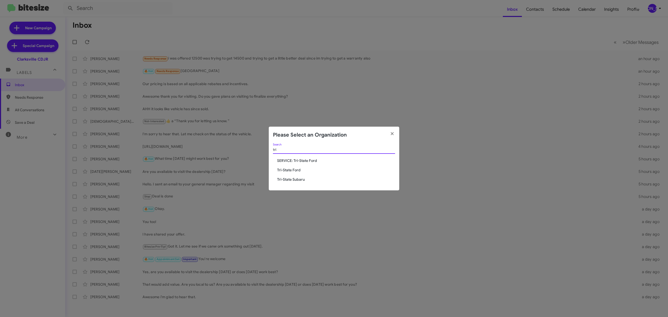
type input "tri"
click at [306, 179] on span "Tri-State Subaru" at bounding box center [336, 179] width 118 height 5
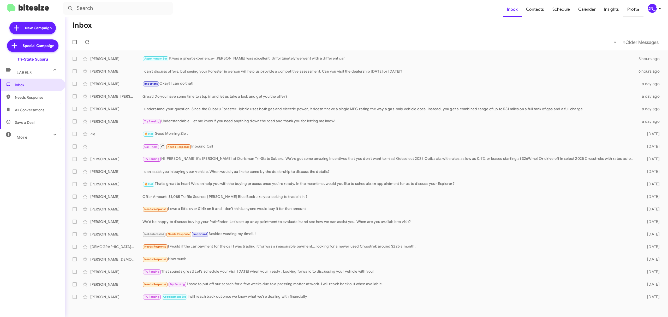
click at [641, 2] on span "Profile" at bounding box center [633, 9] width 20 height 15
click at [653, 9] on div "[PERSON_NAME]" at bounding box center [652, 8] width 9 height 9
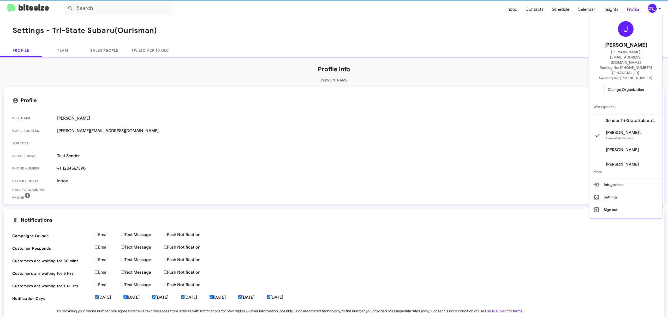
click at [622, 85] on span "Change Organization" at bounding box center [626, 89] width 36 height 9
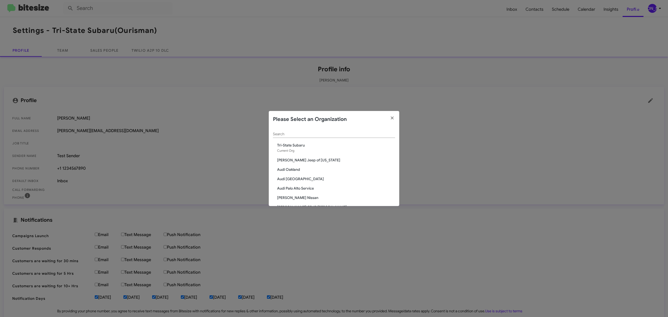
click at [328, 134] on input "Search" at bounding box center [334, 134] width 122 height 4
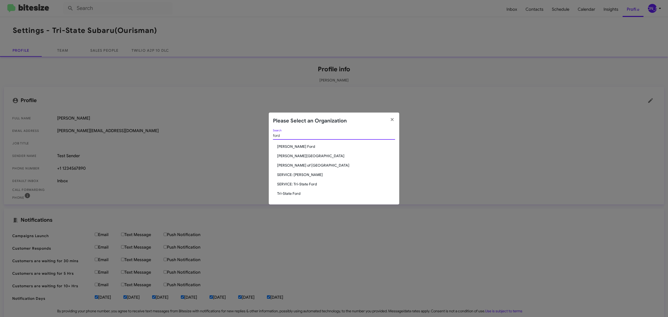
type input "ford"
click at [305, 193] on span "Tri-State Ford" at bounding box center [336, 193] width 118 height 5
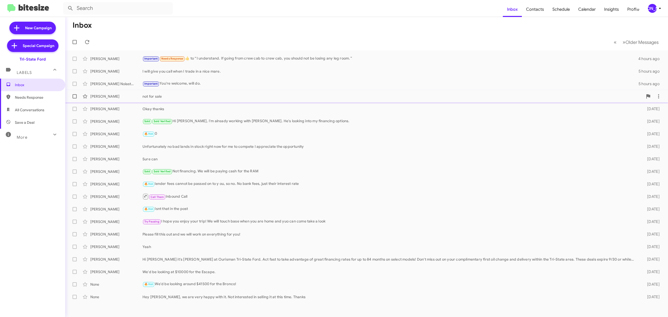
click at [175, 94] on div "not for sale" at bounding box center [392, 96] width 500 height 5
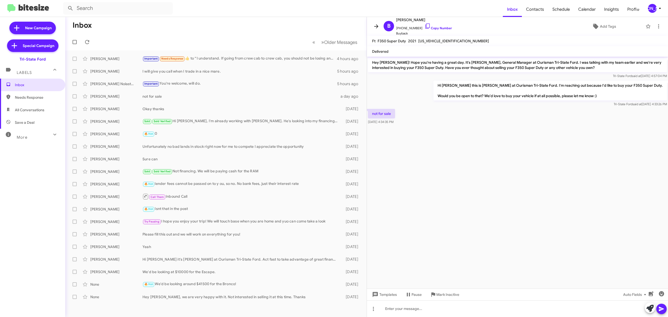
click at [375, 27] on icon at bounding box center [376, 26] width 6 height 6
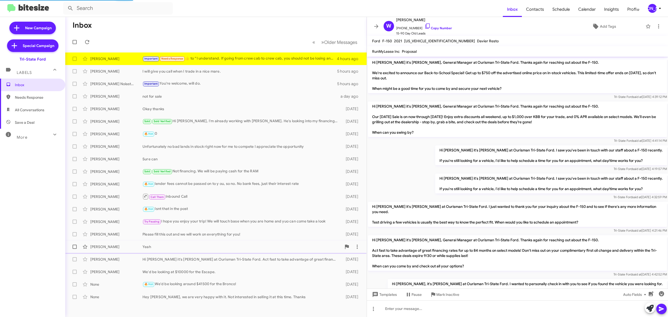
scroll to position [141, 0]
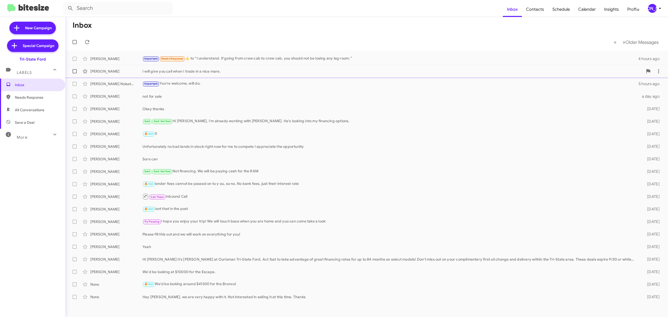
click at [304, 69] on div "I will give you call when I trade in a nice mare." at bounding box center [392, 71] width 500 height 5
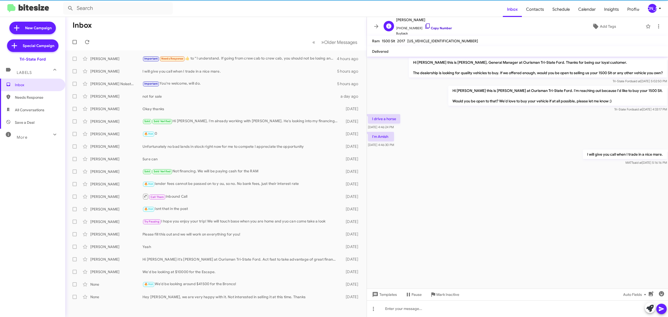
click at [442, 26] on link "Copy Number" at bounding box center [437, 28] width 27 height 4
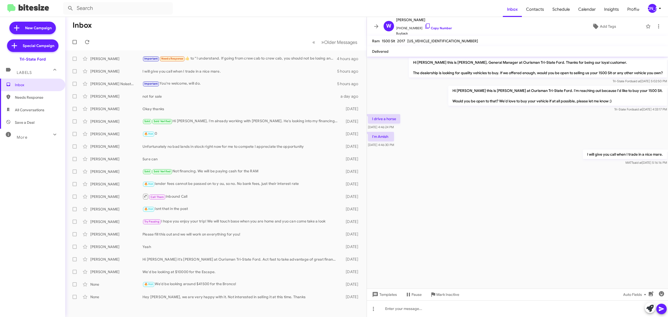
click at [652, 11] on div "[PERSON_NAME]" at bounding box center [652, 8] width 9 height 9
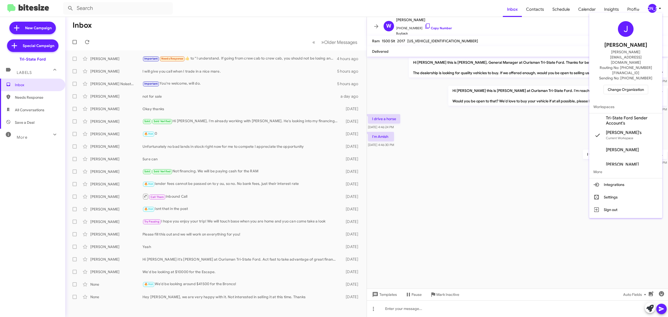
click at [623, 85] on span "Change Organization" at bounding box center [626, 89] width 36 height 9
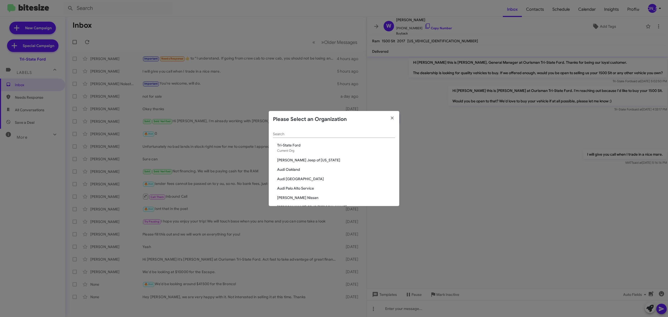
click at [333, 134] on input "Search" at bounding box center [334, 134] width 122 height 4
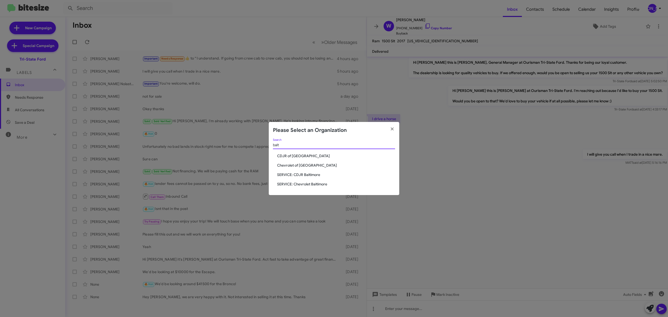
type input "balt"
click at [311, 165] on span "Chevrolet of [GEOGRAPHIC_DATA]" at bounding box center [336, 165] width 118 height 5
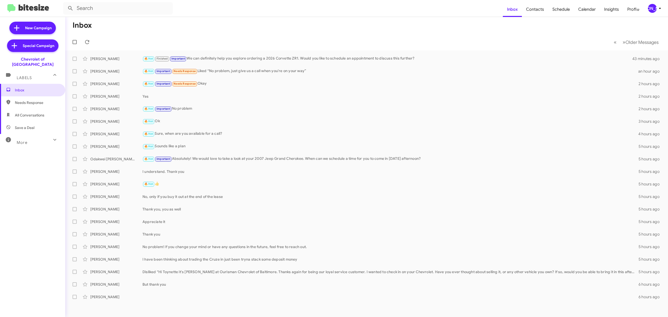
click at [652, 11] on div "[PERSON_NAME]" at bounding box center [652, 8] width 9 height 9
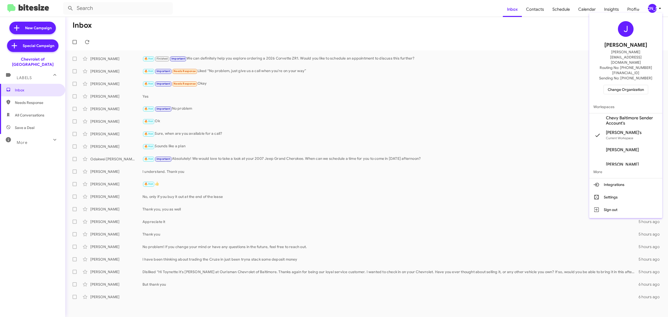
click at [626, 85] on span "Change Organization" at bounding box center [626, 89] width 36 height 9
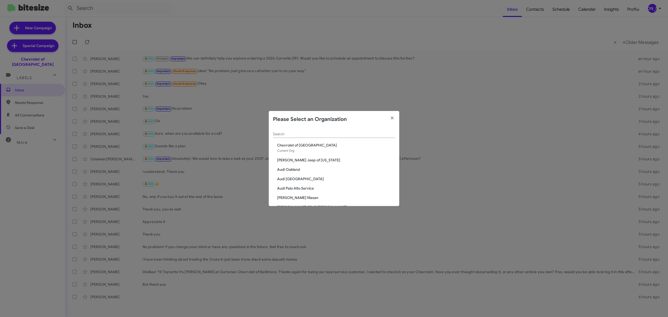
click at [338, 135] on input "Search" at bounding box center [334, 134] width 122 height 4
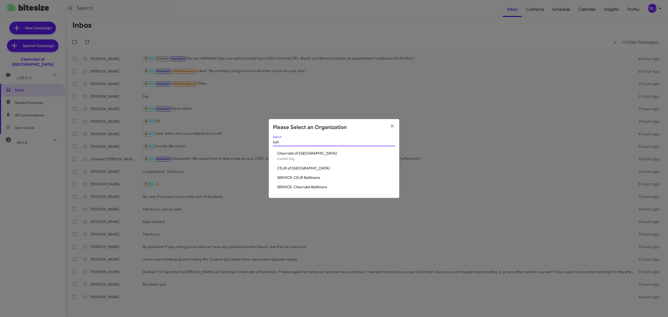
type input "balt"
click at [296, 168] on span "CDJR of [GEOGRAPHIC_DATA]" at bounding box center [336, 167] width 118 height 5
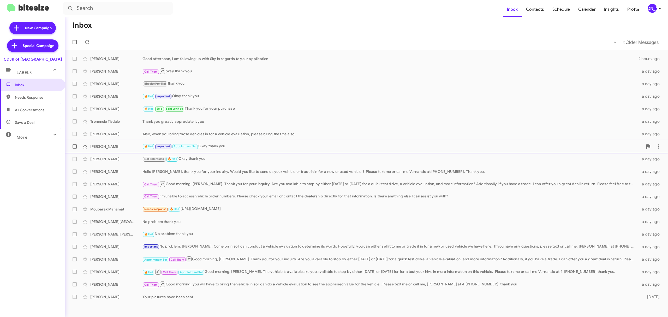
click at [116, 148] on div "[PERSON_NAME]" at bounding box center [116, 146] width 52 height 5
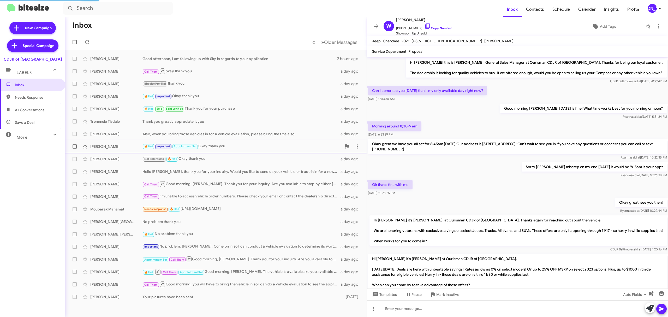
scroll to position [256, 0]
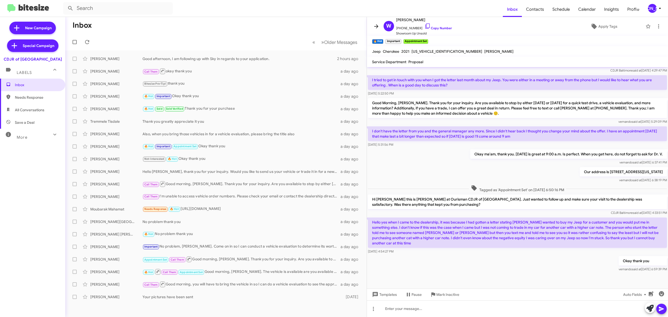
click at [374, 26] on icon at bounding box center [376, 26] width 6 height 6
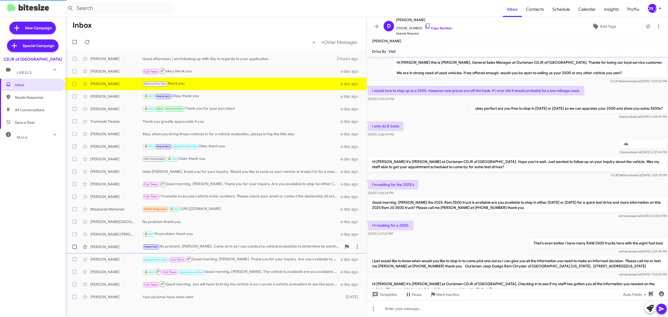
scroll to position [167, 0]
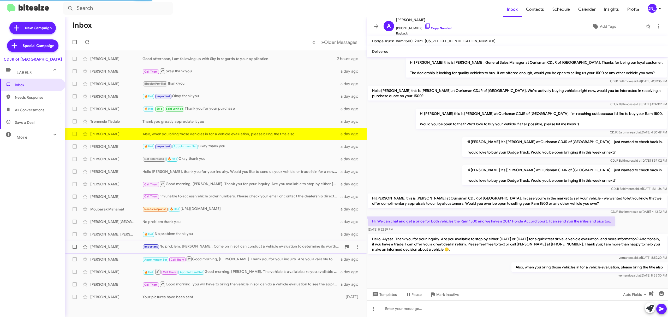
scroll to position [2, 0]
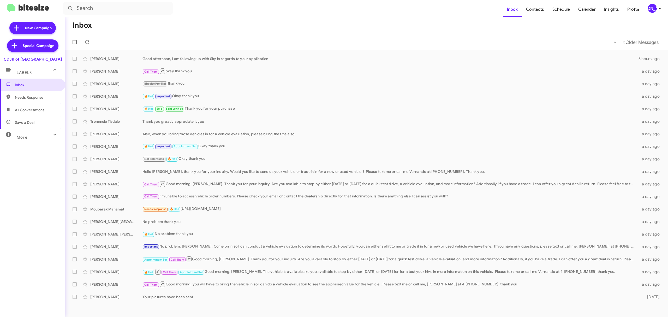
click at [652, 9] on div "[PERSON_NAME]" at bounding box center [652, 8] width 9 height 9
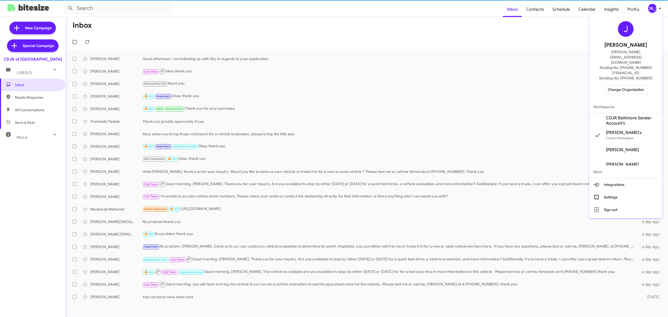
click at [626, 85] on span "Change Organization" at bounding box center [626, 89] width 36 height 9
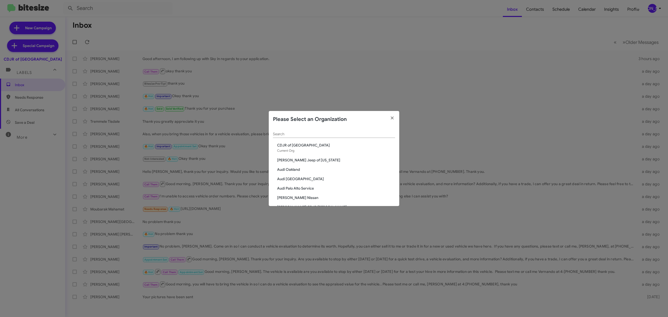
click at [342, 134] on input "Search" at bounding box center [334, 134] width 122 height 4
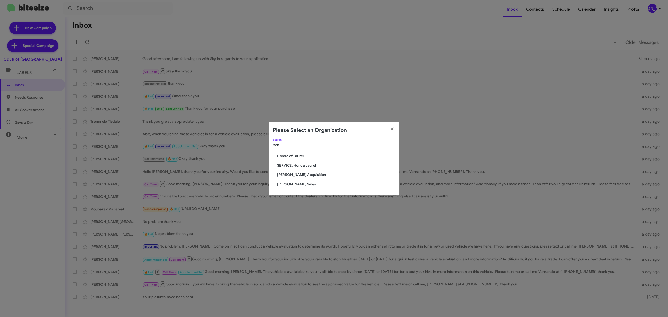
type input "hon"
click at [308, 157] on span "Honda of Laurel" at bounding box center [336, 155] width 118 height 5
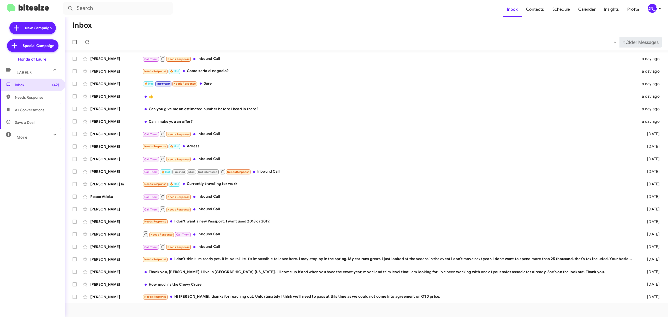
click at [640, 44] on span "Older Messages" at bounding box center [641, 42] width 33 height 6
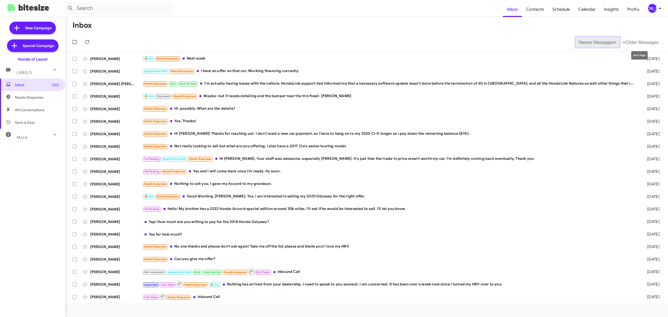
click at [593, 41] on span "Newer Messages" at bounding box center [596, 42] width 35 height 6
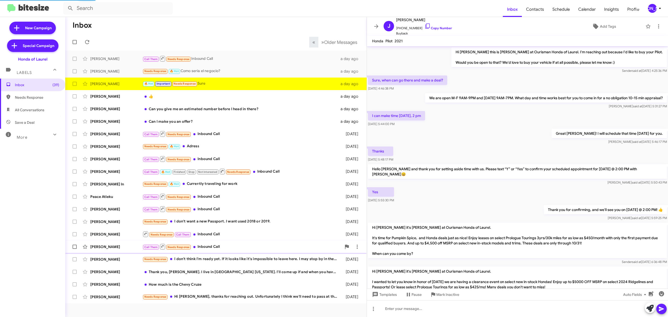
scroll to position [153, 0]
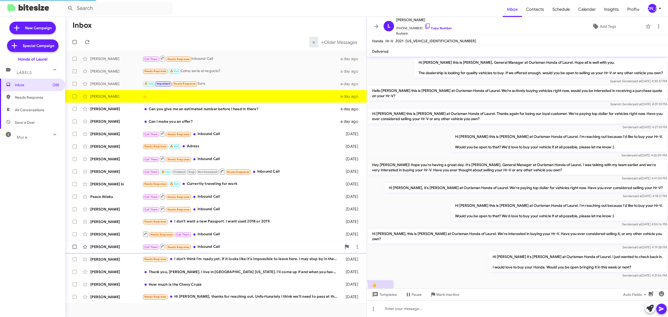
scroll to position [16, 0]
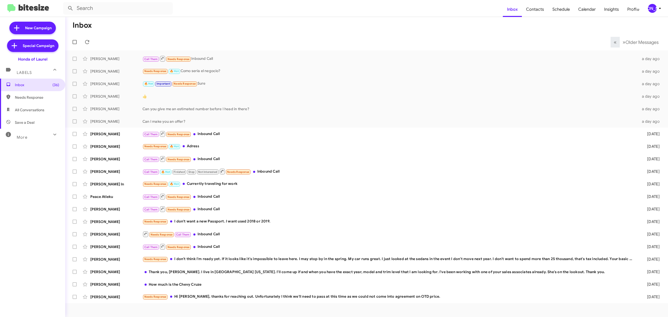
click at [74, 121] on span at bounding box center [75, 121] width 4 height 4
click at [74, 123] on input "checkbox" at bounding box center [74, 123] width 0 height 0
checkbox input "true"
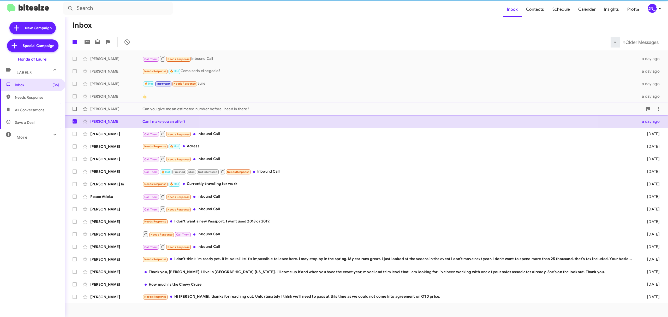
click at [74, 109] on span at bounding box center [75, 109] width 4 height 4
click at [74, 111] on input "checkbox" at bounding box center [74, 111] width 0 height 0
checkbox input "true"
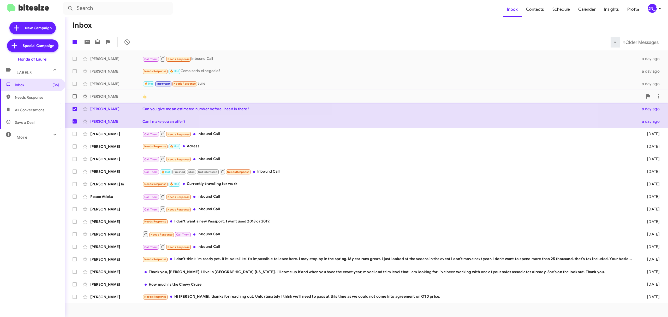
click at [73, 97] on span at bounding box center [75, 96] width 4 height 4
click at [74, 98] on input "checkbox" at bounding box center [74, 98] width 0 height 0
checkbox input "true"
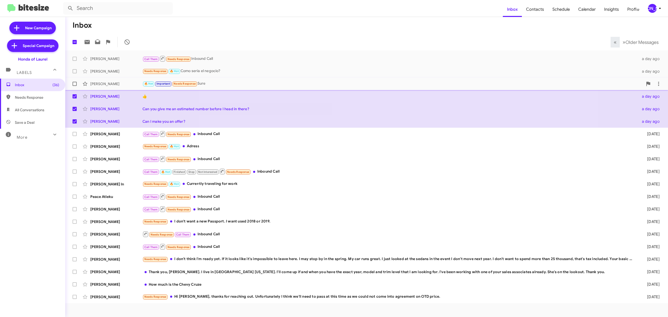
click at [74, 85] on span at bounding box center [75, 84] width 4 height 4
click at [74, 86] on input "checkbox" at bounding box center [74, 86] width 0 height 0
checkbox input "true"
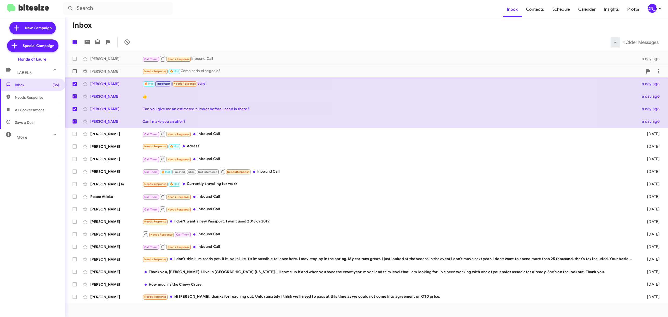
click at [75, 73] on span at bounding box center [75, 71] width 4 height 4
click at [75, 73] on input "checkbox" at bounding box center [74, 73] width 0 height 0
checkbox input "true"
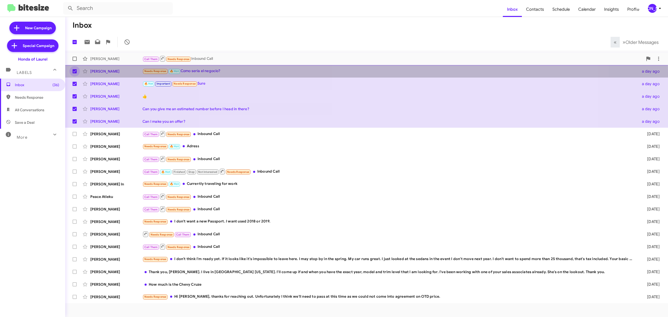
click at [74, 58] on span at bounding box center [75, 59] width 4 height 4
click at [74, 61] on input "checkbox" at bounding box center [74, 61] width 0 height 0
checkbox input "true"
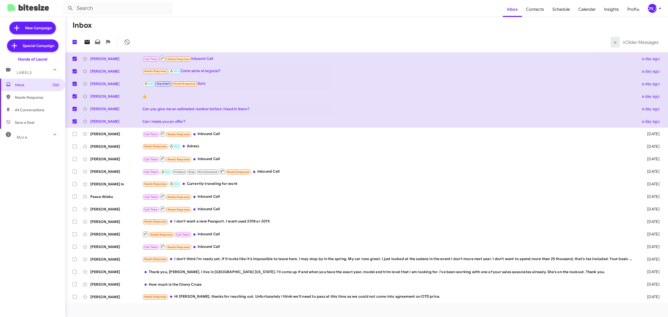
click at [86, 44] on icon at bounding box center [87, 42] width 6 height 6
click at [656, 10] on div "[PERSON_NAME]" at bounding box center [652, 8] width 9 height 9
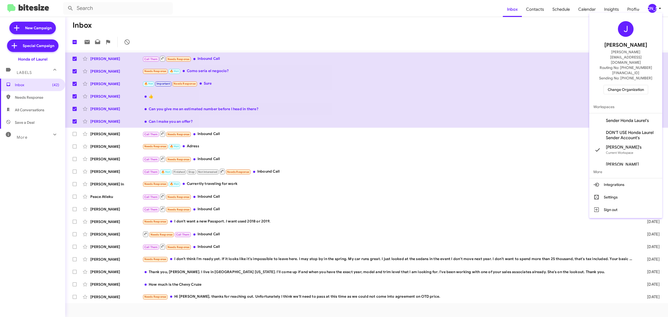
click at [616, 85] on span "Change Organization" at bounding box center [626, 89] width 36 height 9
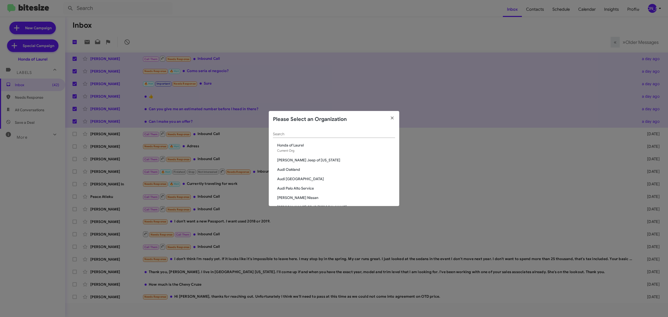
click at [303, 134] on input "Search" at bounding box center [334, 134] width 122 height 4
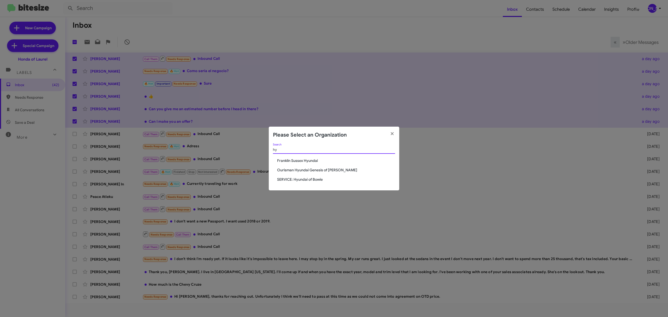
type input "hy"
click at [327, 170] on span "Ourisman Hyundai Genesis of [PERSON_NAME]" at bounding box center [336, 169] width 118 height 5
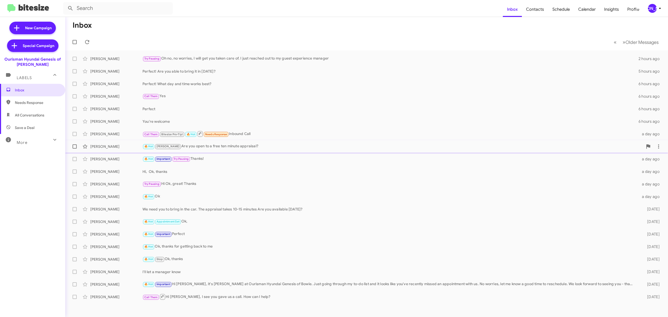
click at [115, 147] on div "[PERSON_NAME]" at bounding box center [116, 146] width 52 height 5
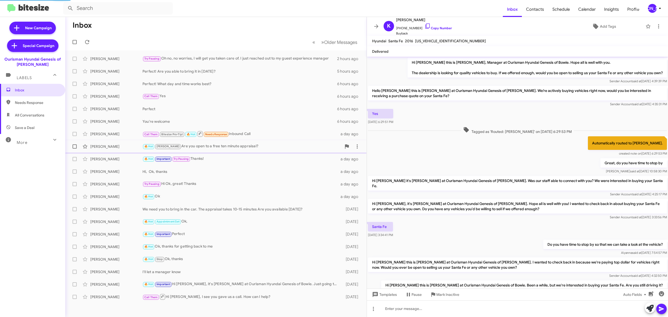
scroll to position [36, 0]
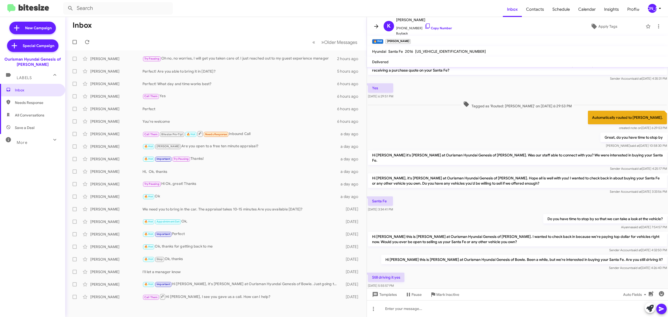
click at [376, 26] on icon at bounding box center [376, 26] width 4 height 4
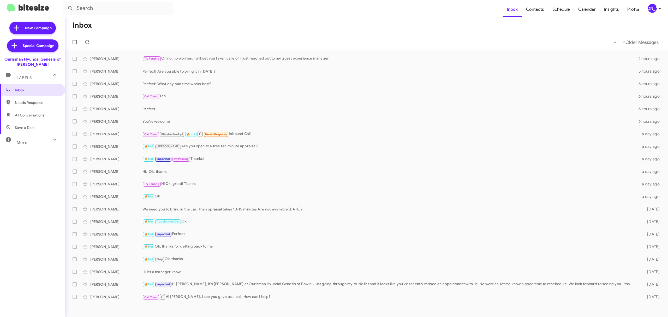
click at [652, 9] on div "[PERSON_NAME]" at bounding box center [652, 8] width 9 height 9
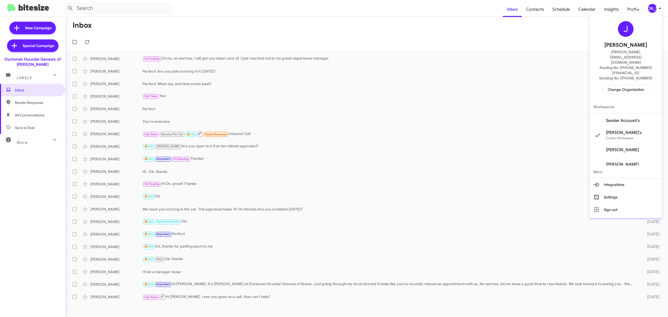
click at [623, 85] on span "Change Organization" at bounding box center [626, 89] width 36 height 9
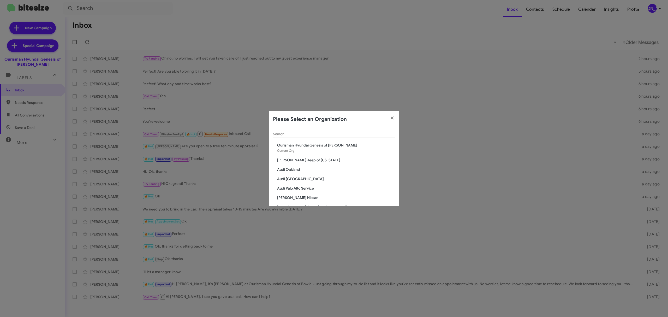
click at [308, 134] on input "Search" at bounding box center [334, 134] width 122 height 4
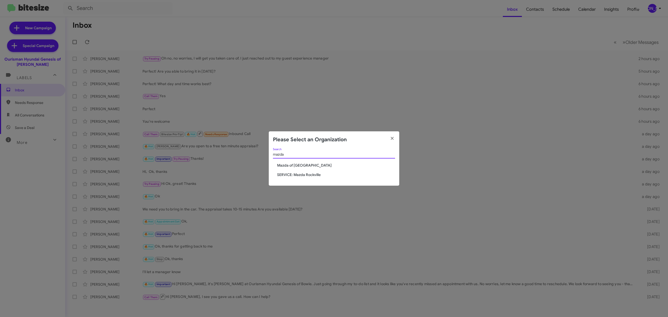
type input "mazda"
click at [304, 167] on span "Mazda of [GEOGRAPHIC_DATA]" at bounding box center [336, 165] width 118 height 5
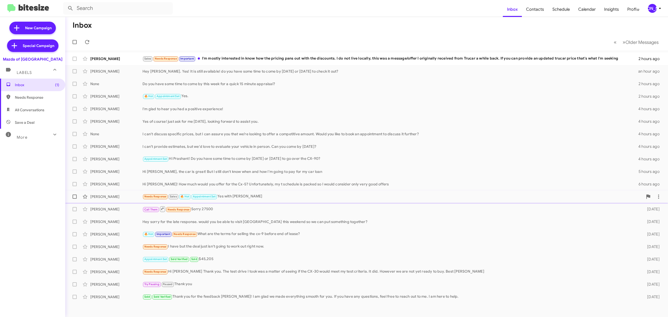
click at [627, 197] on div "Needs Response Sales 🔥 Hot Appointment Set Yes with [PERSON_NAME]" at bounding box center [392, 196] width 500 height 6
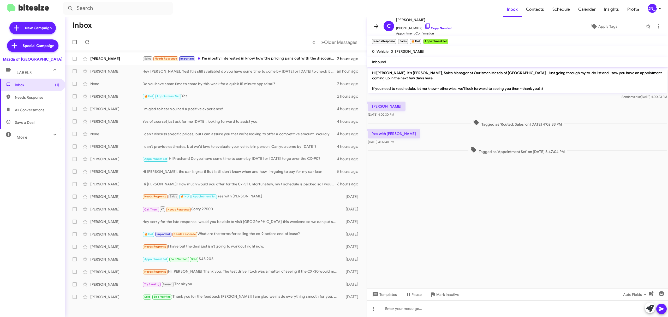
click at [376, 23] on icon at bounding box center [376, 26] width 6 height 6
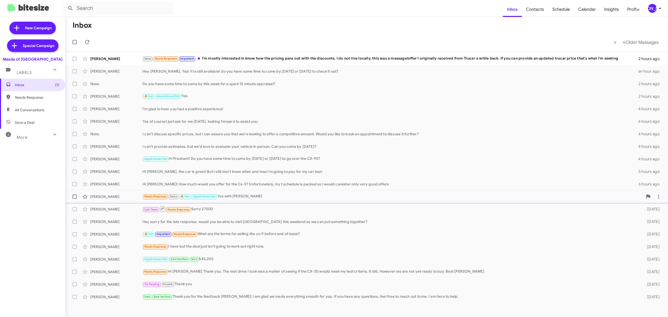
click at [597, 201] on div "[PERSON_NAME] Needs Response Sales 🔥 Hot Appointment Set Yes with [PERSON_NAME]…" at bounding box center [366, 196] width 594 height 10
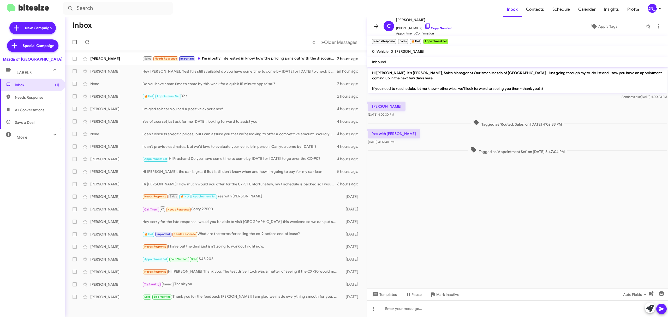
click at [378, 27] on icon at bounding box center [376, 26] width 6 height 6
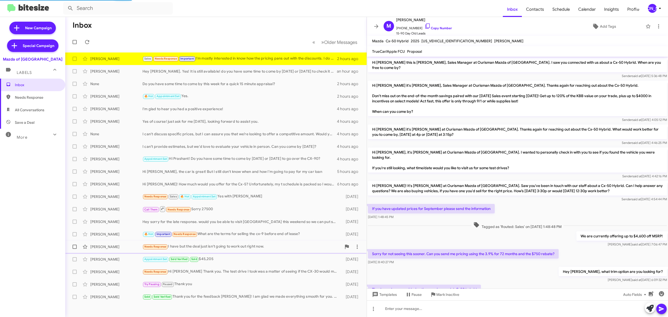
scroll to position [39, 0]
